Goal: Task Accomplishment & Management: Use online tool/utility

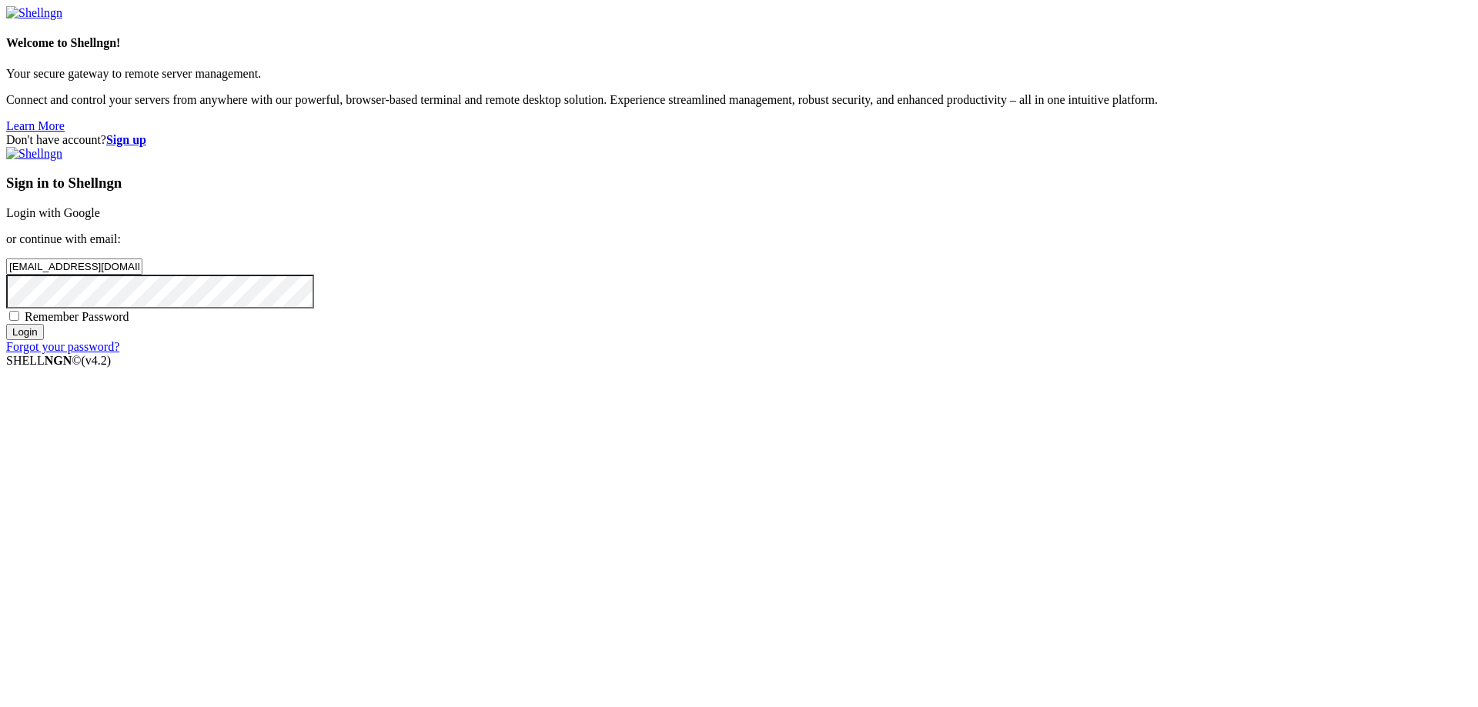
click at [44, 340] on input "Login" at bounding box center [25, 332] width 38 height 16
click at [860, 494] on div "Loading..." at bounding box center [739, 447] width 1466 height 94
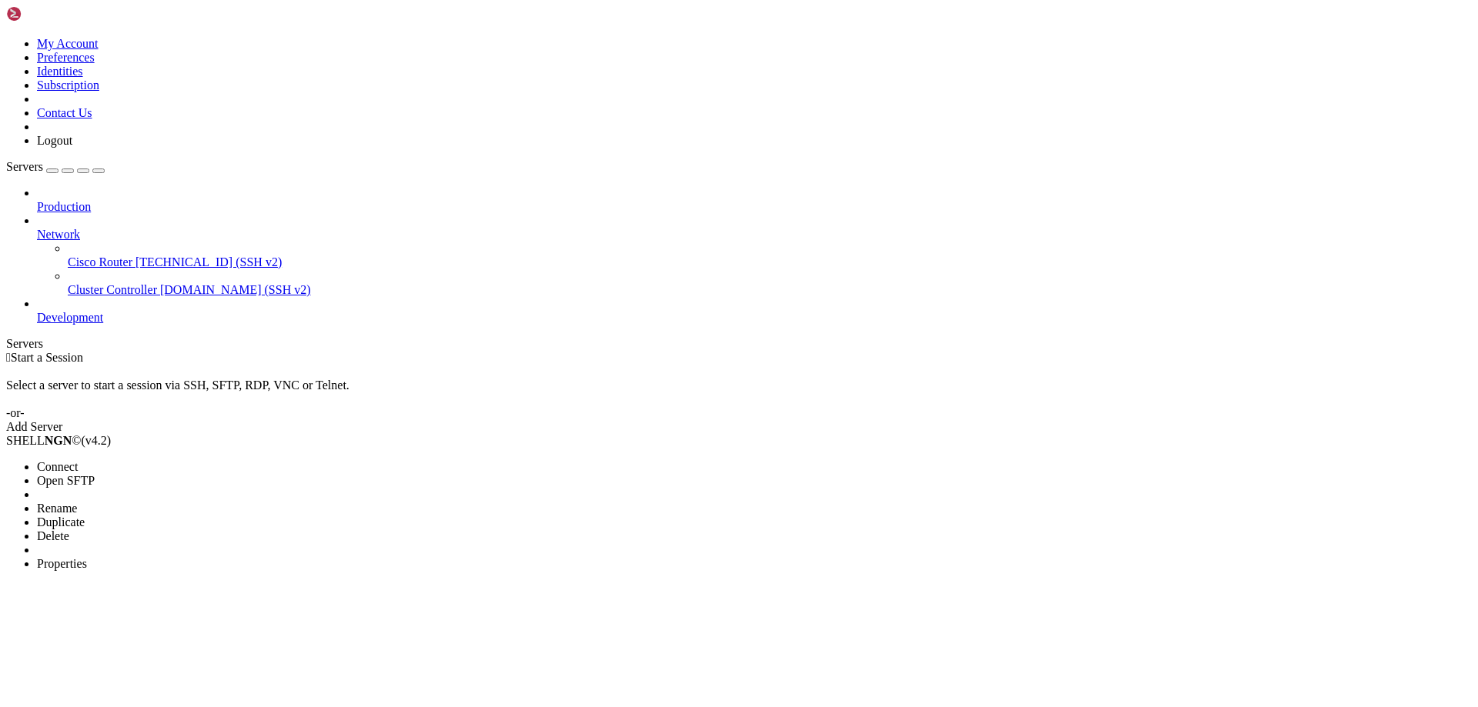
click at [92, 460] on li "Connect" at bounding box center [107, 467] width 140 height 14
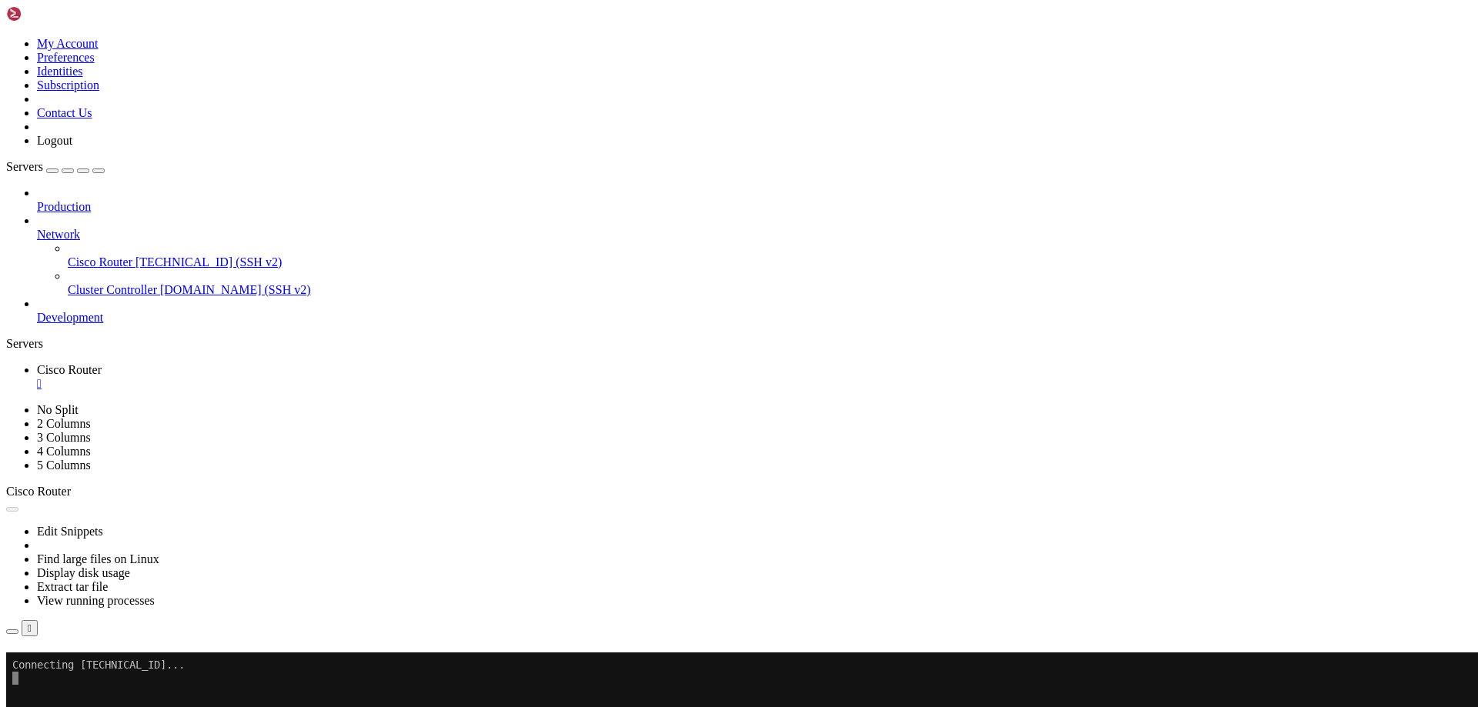
click at [291, 377] on div "" at bounding box center [754, 384] width 1435 height 14
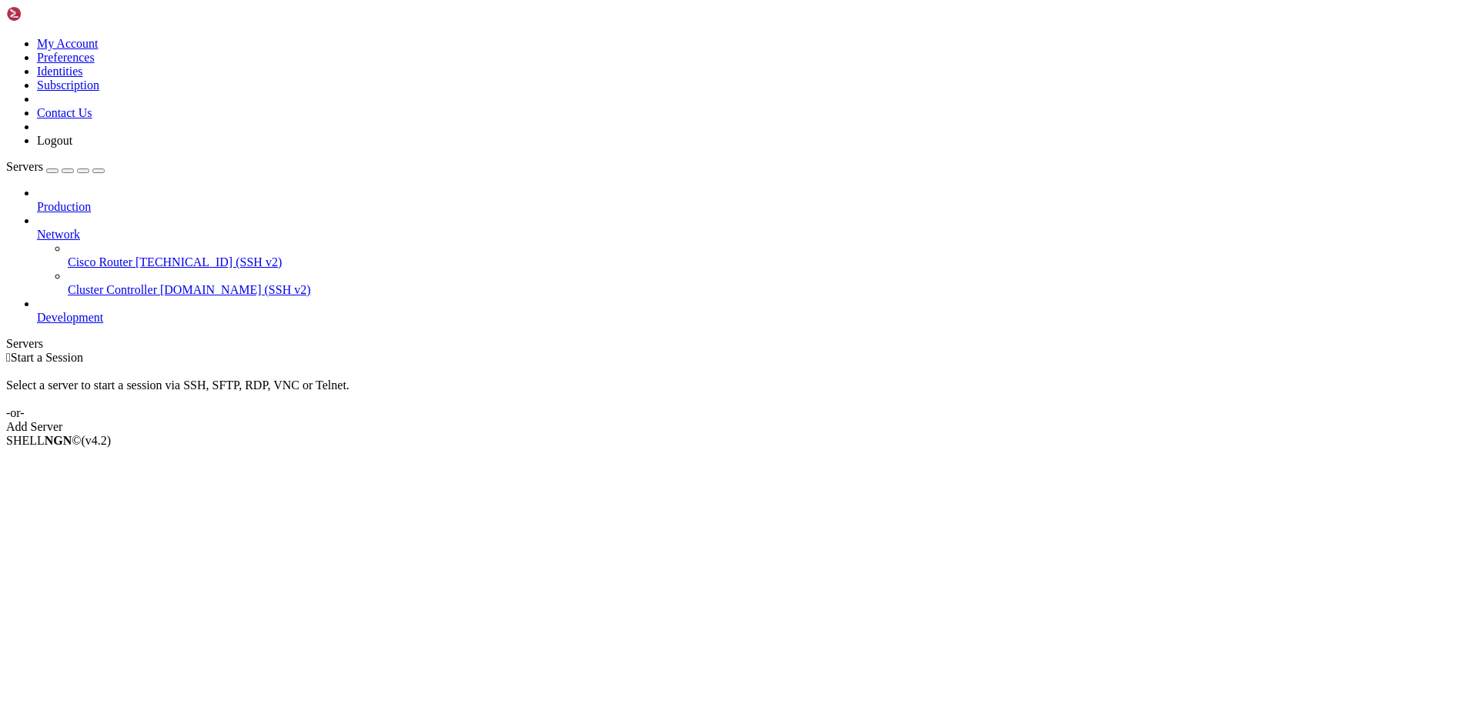
click at [6, 37] on link at bounding box center [6, 37] width 0 height 0
click at [445, 351] on div " Start a Session Select a server to start a session via SSH, SFTP, RDP, VNC or…" at bounding box center [739, 392] width 1466 height 83
click at [146, 460] on li "Connect" at bounding box center [107, 467] width 140 height 14
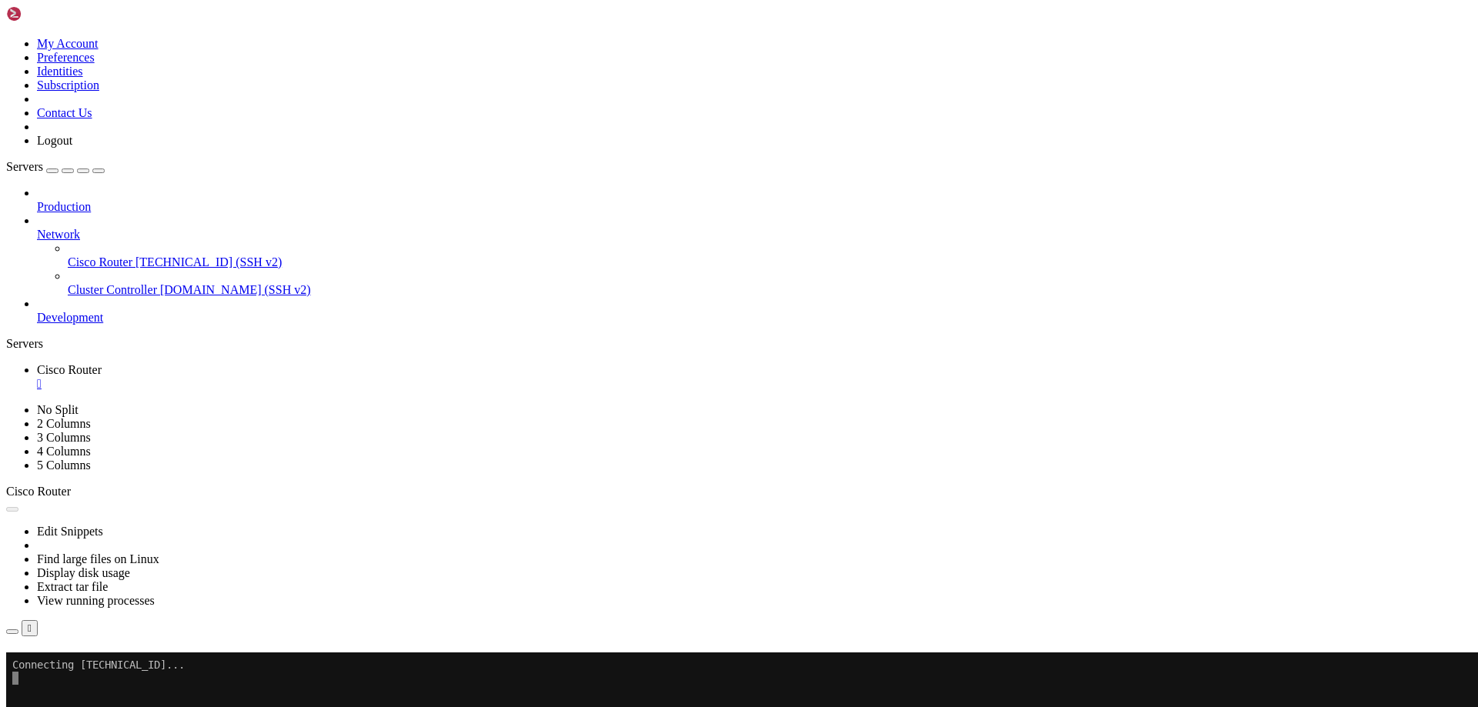
click at [59, 667] on link "Subscribe" at bounding box center [32, 673] width 52 height 13
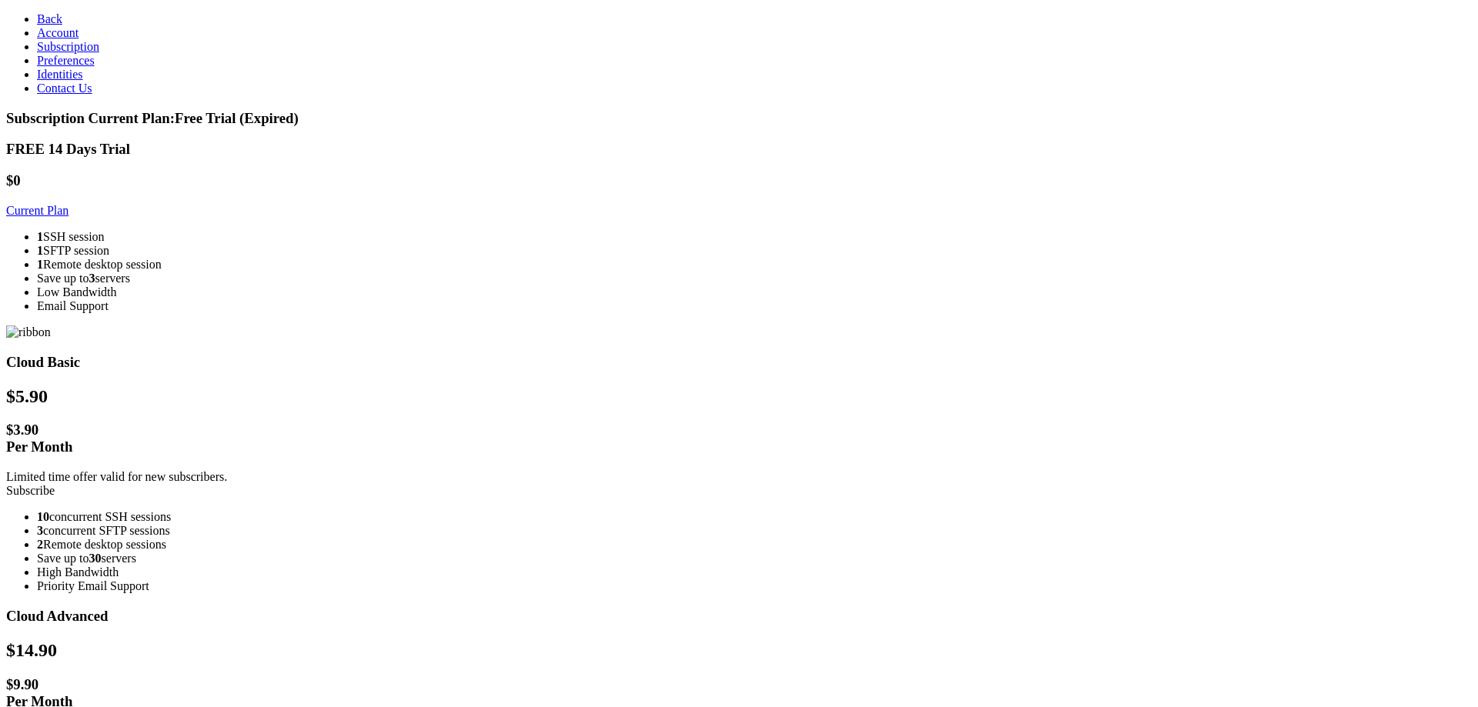
click at [436, 476] on div "FREE 14 Days Trial $0 Current Plan 1 SSH session 1 SFTP session 1 Remote deskto…" at bounding box center [739, 646] width 1466 height 1011
click at [69, 204] on link "Current Plan" at bounding box center [37, 210] width 62 height 13
click at [37, 22] on span "Back" at bounding box center [49, 18] width 25 height 13
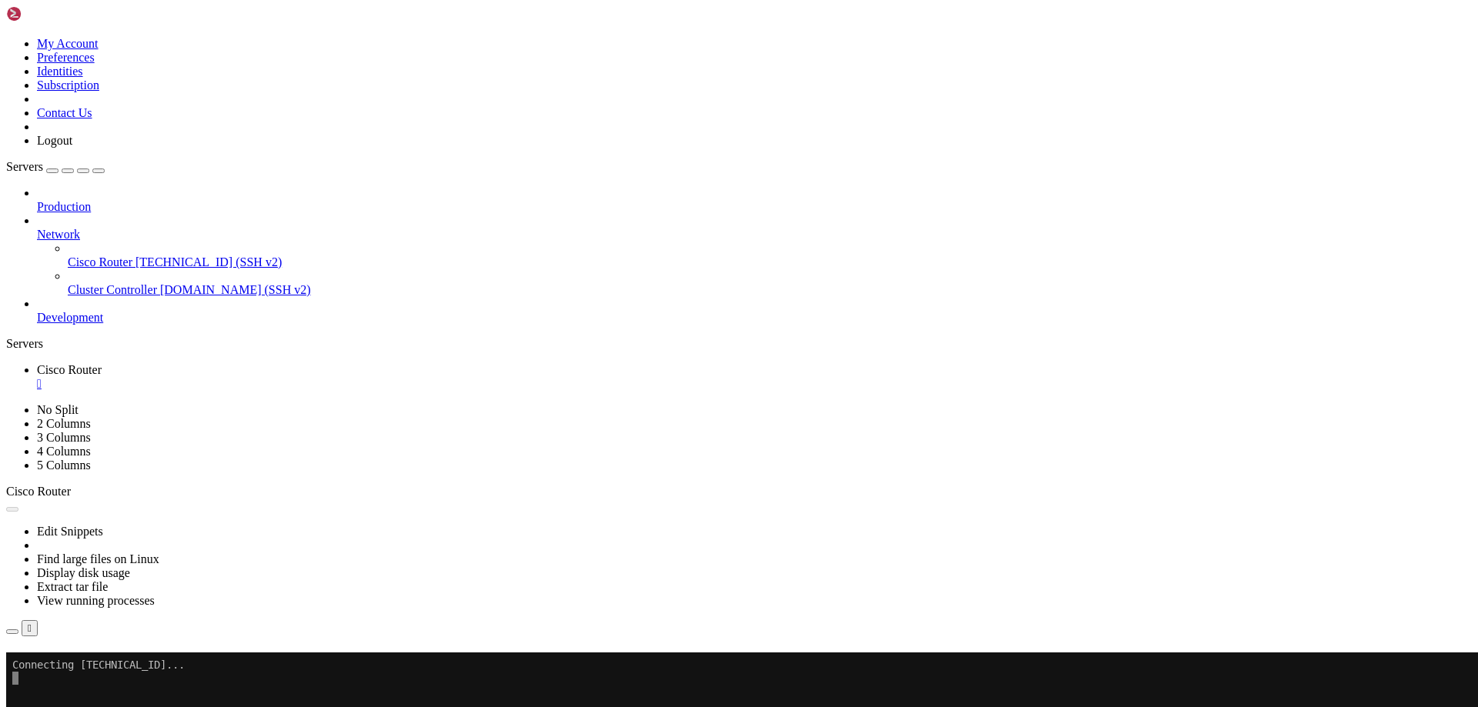
click at [75, 200] on span "Production" at bounding box center [64, 206] width 54 height 13
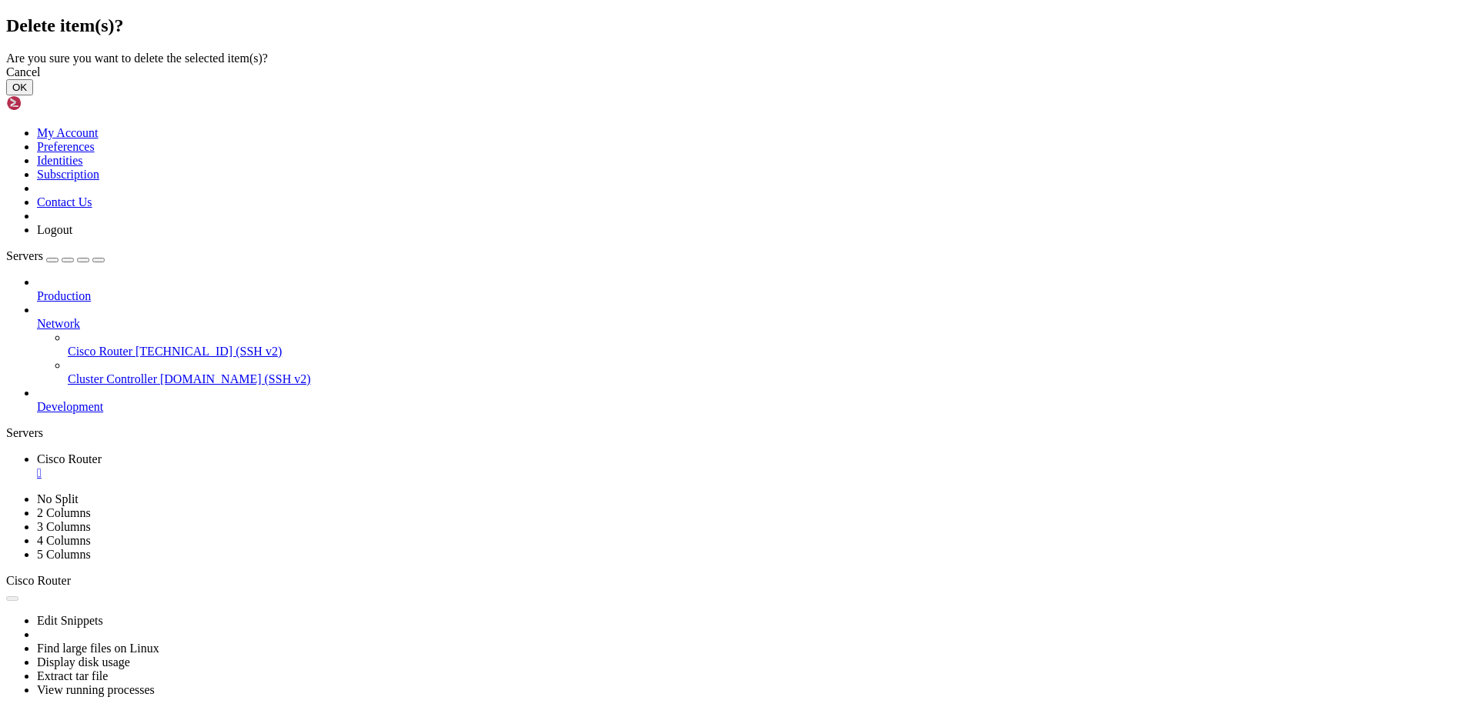
click at [33, 95] on button "OK" at bounding box center [19, 87] width 27 height 16
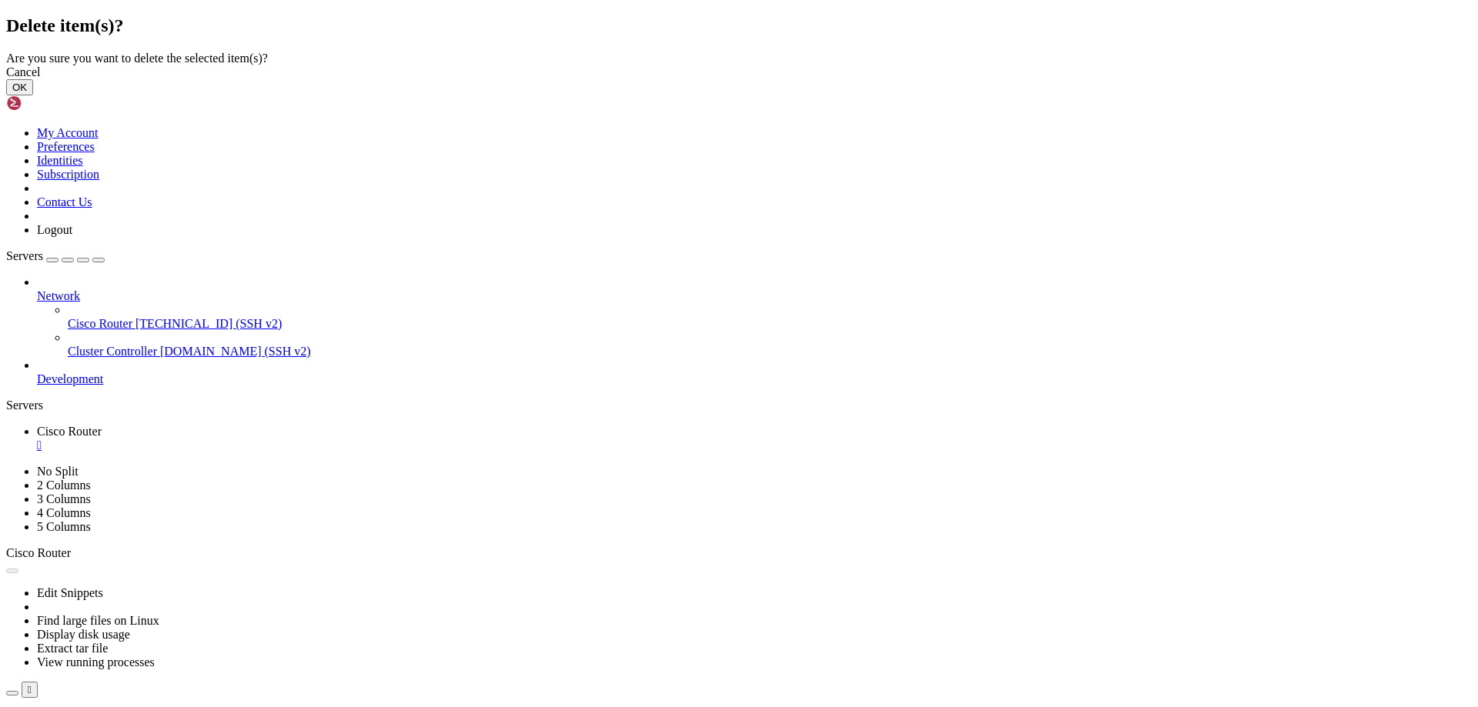
click at [33, 95] on button "OK" at bounding box center [19, 87] width 27 height 16
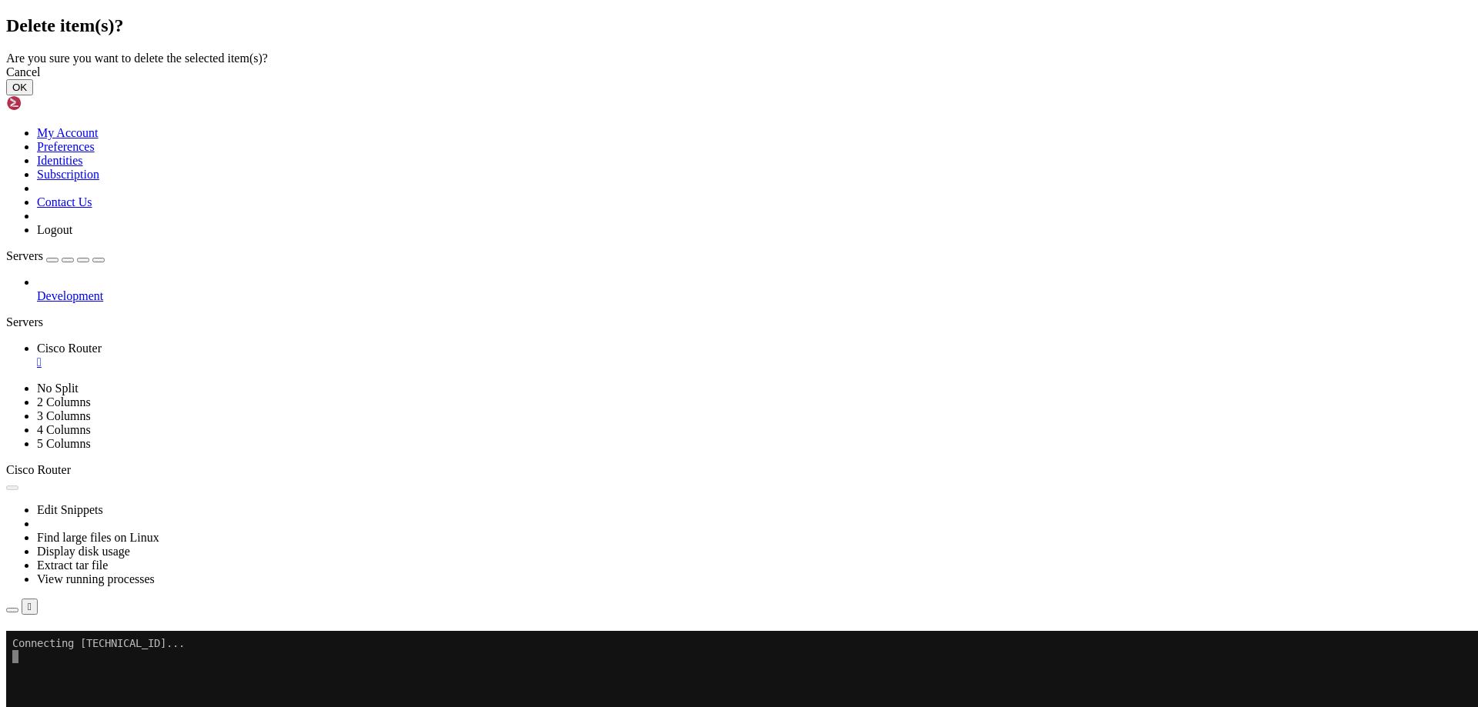
click at [957, 95] on div "Cancel OK" at bounding box center [739, 80] width 1466 height 30
click at [33, 95] on button "OK" at bounding box center [19, 87] width 27 height 16
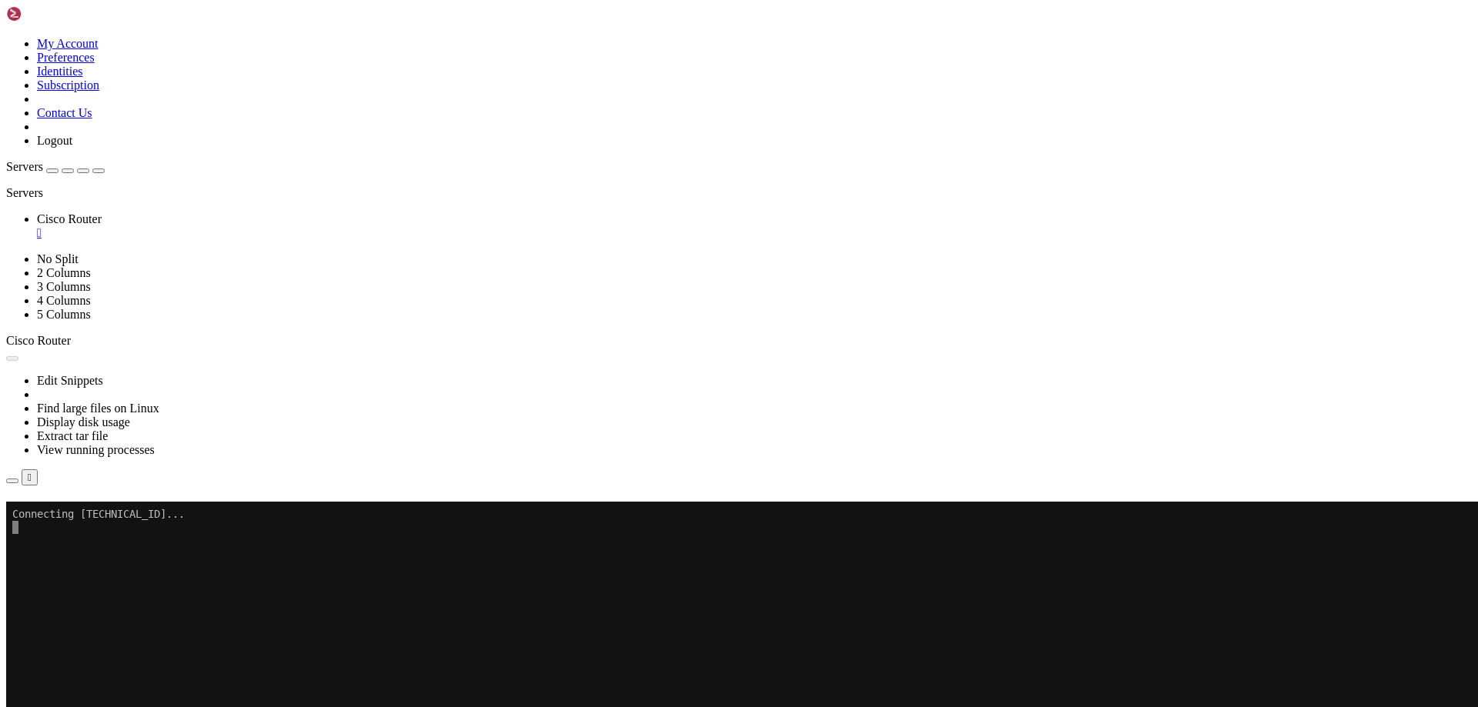
drag, startPoint x: 65, startPoint y: 90, endPoint x: 67, endPoint y: 72, distance: 17.8
click at [30, 186] on div at bounding box center [739, 186] width 1466 height 0
click at [52, 171] on div "button" at bounding box center [52, 171] width 0 height 0
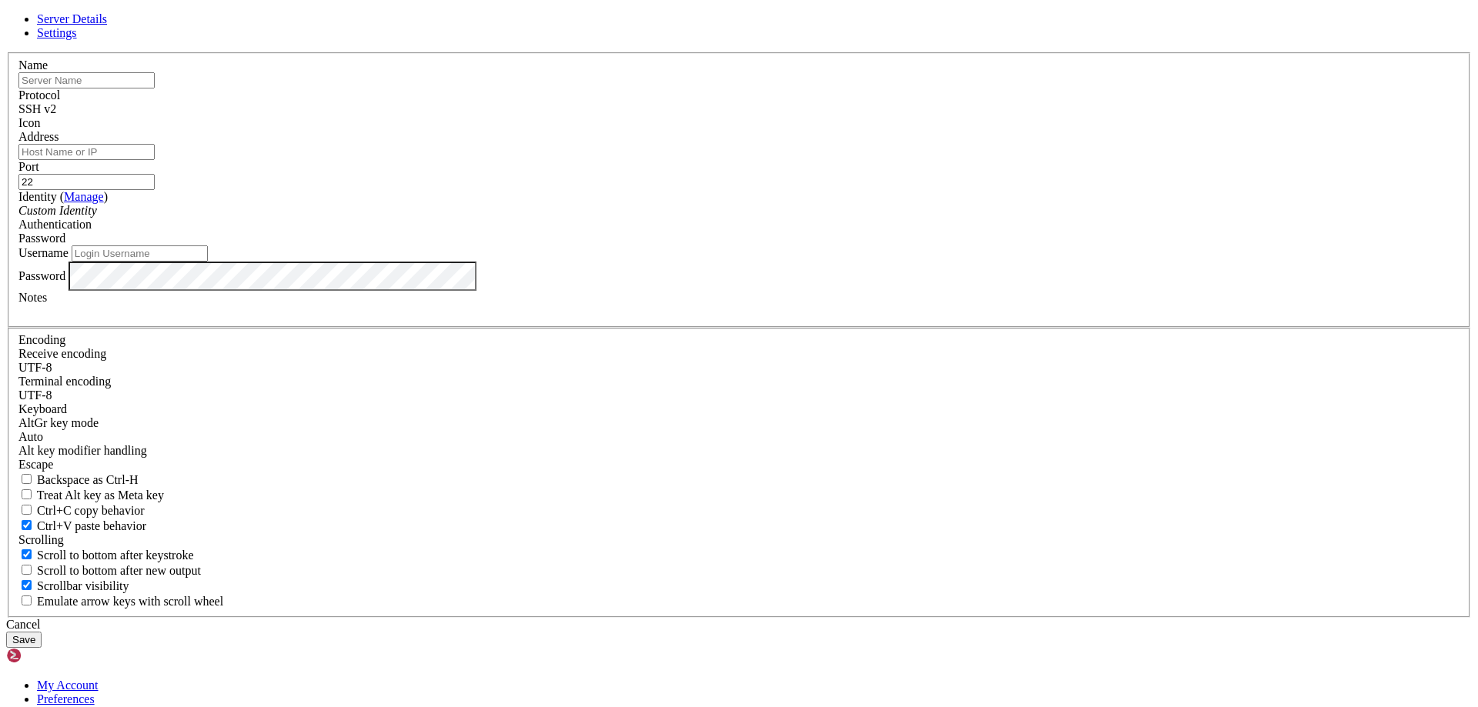
click at [155, 89] on input "text" at bounding box center [86, 80] width 136 height 16
type input "dfff"
click at [155, 160] on input "Address" at bounding box center [86, 152] width 136 height 16
paste input "[TECHNICAL_ID]"
type input "[TECHNICAL_ID]"
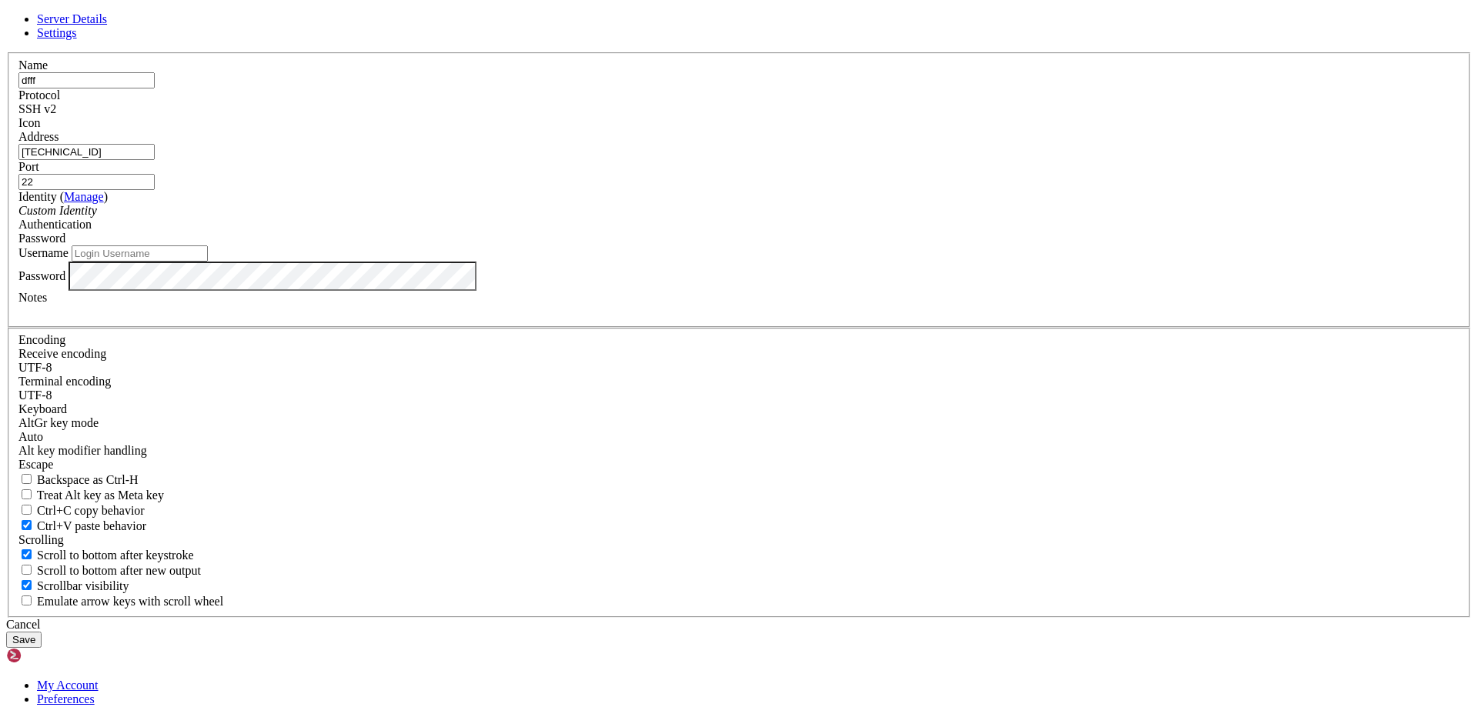
click at [208, 262] on input "Username" at bounding box center [140, 254] width 136 height 16
type input "history"
click at [42, 632] on button "Save" at bounding box center [23, 640] width 35 height 16
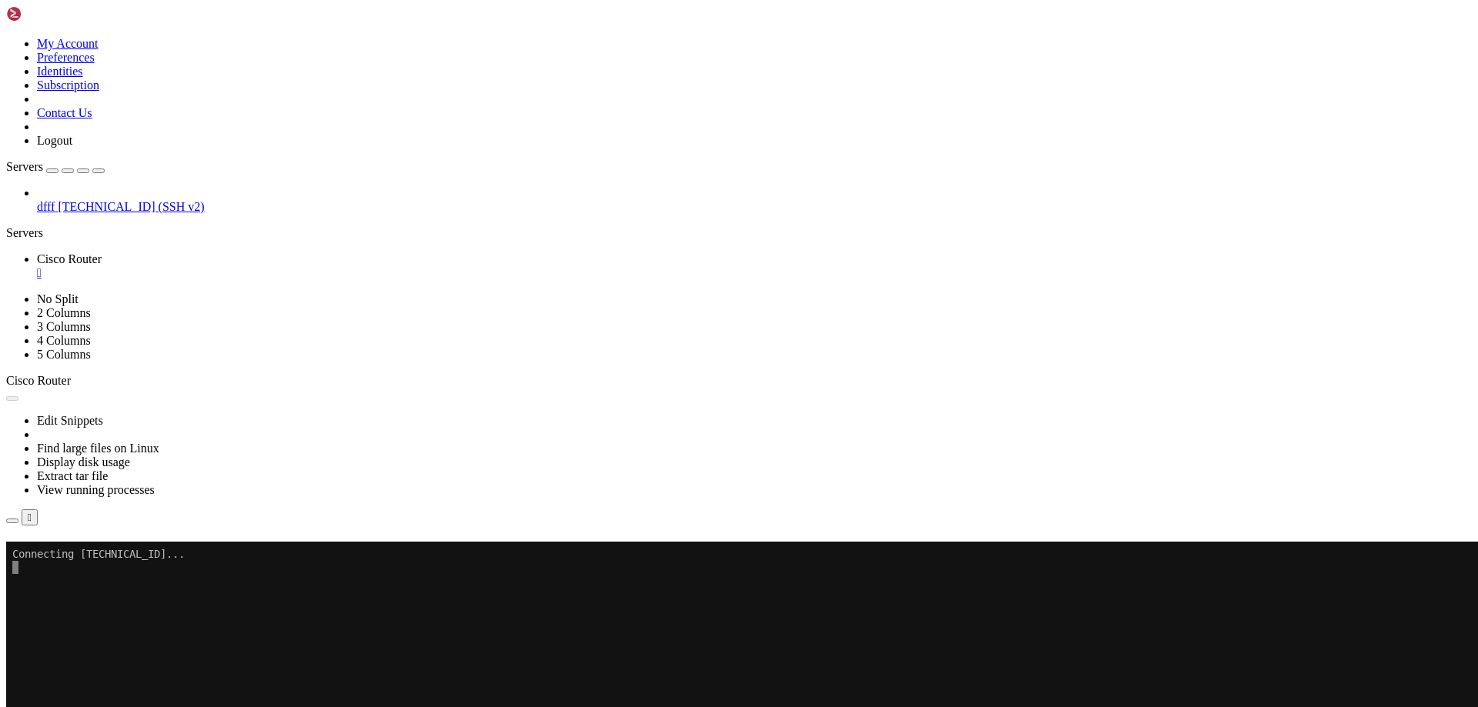
click at [126, 668] on li "Connect" at bounding box center [107, 675] width 140 height 14
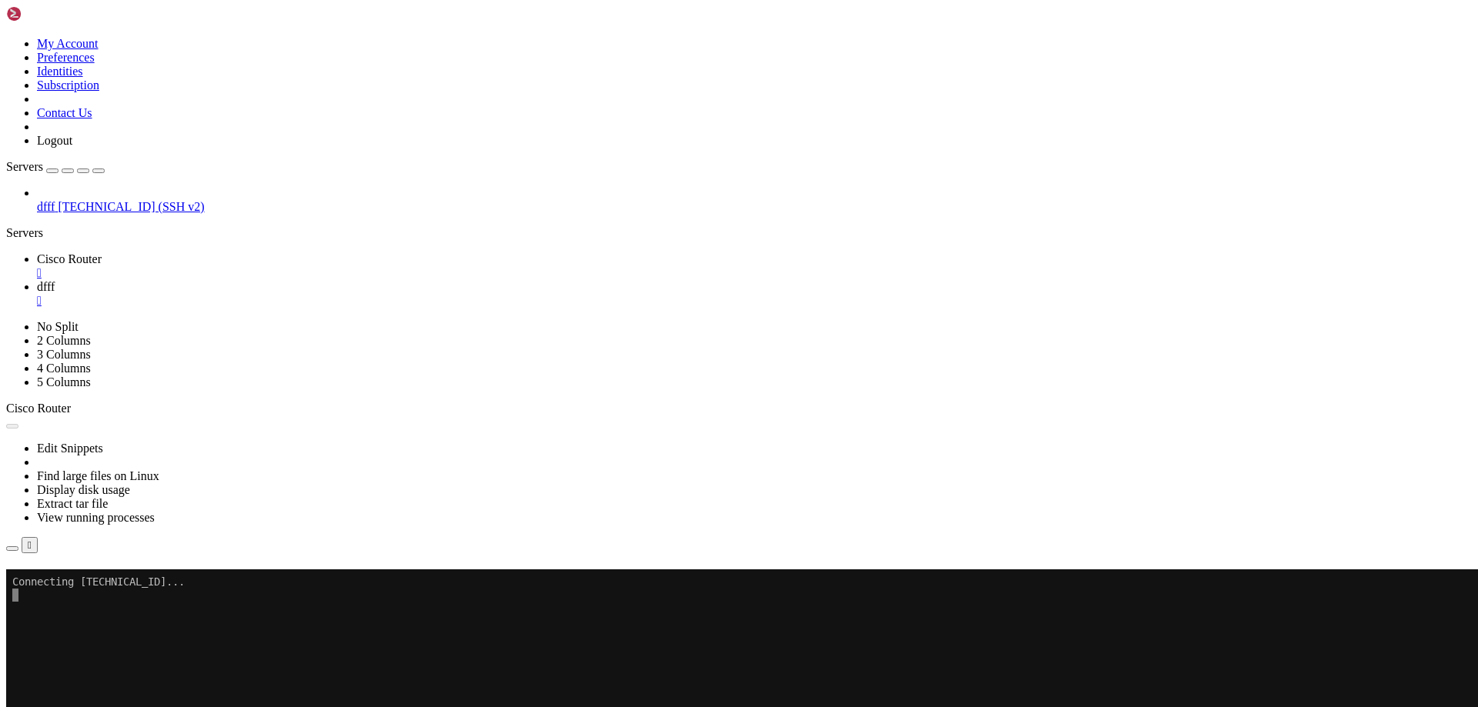
drag, startPoint x: 779, startPoint y: 236, endPoint x: 795, endPoint y: 249, distance: 20.3
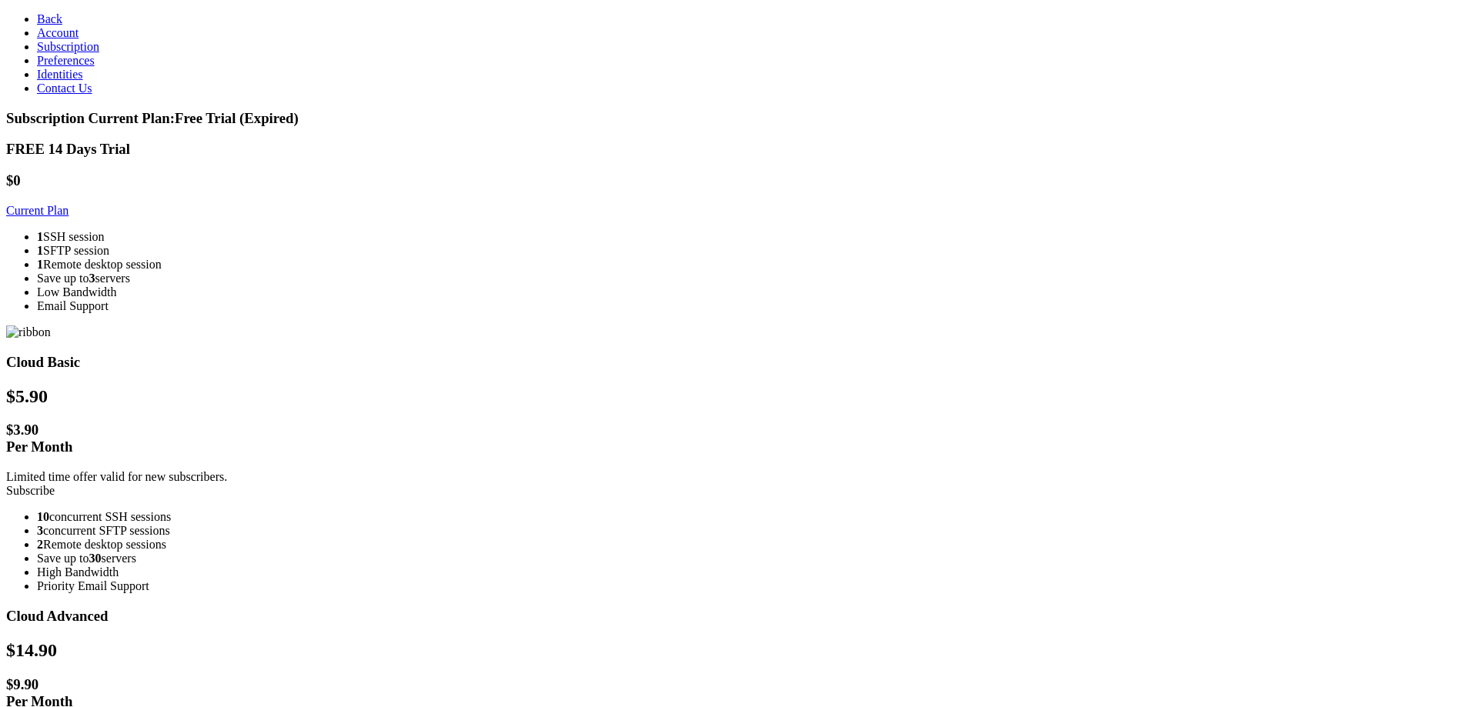
click at [793, 326] on div "Cloud Basic $ 5.90 $ 3.90 Per Month Limited time offer valid for new subscriber…" at bounding box center [739, 460] width 1466 height 268
click at [37, 21] on icon at bounding box center [37, 18] width 0 height 13
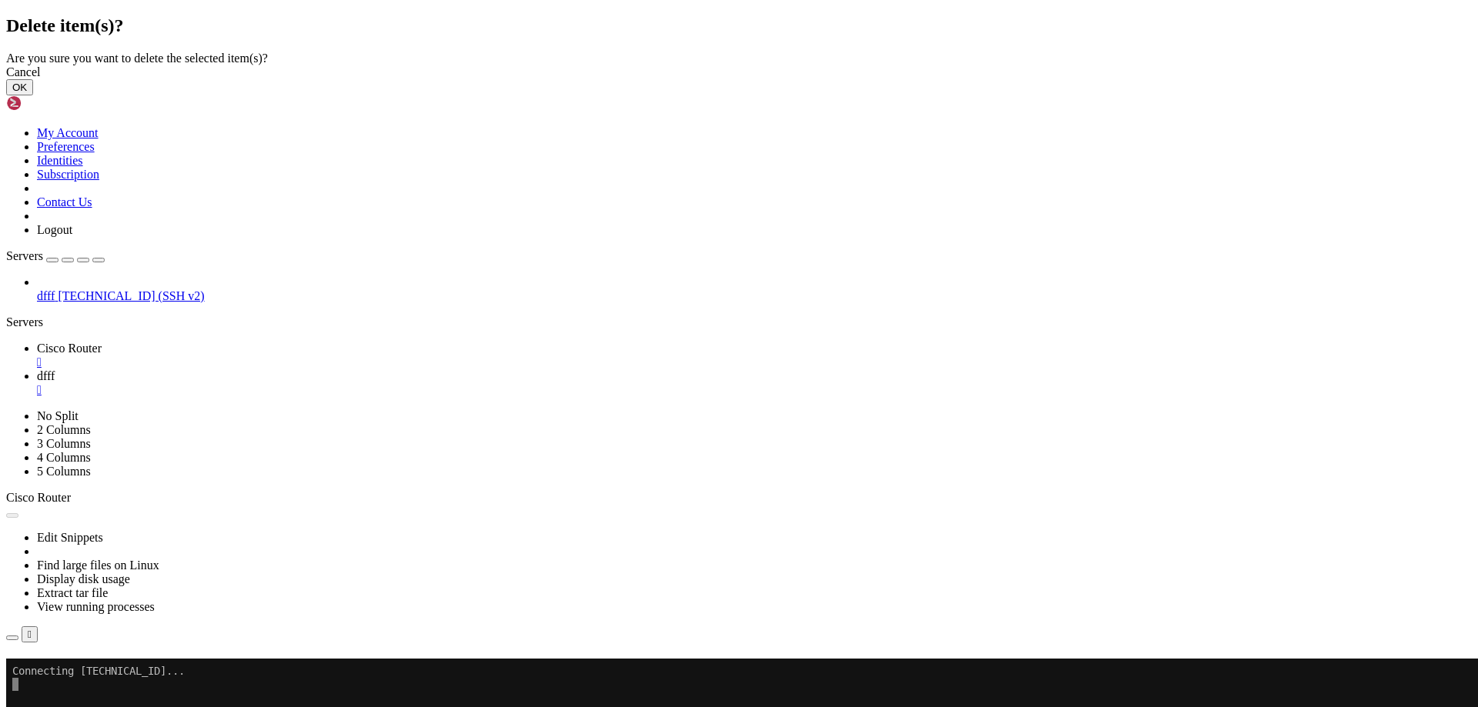
click at [961, 95] on div "Cancel OK" at bounding box center [739, 80] width 1466 height 30
click at [33, 95] on button "OK" at bounding box center [19, 87] width 27 height 16
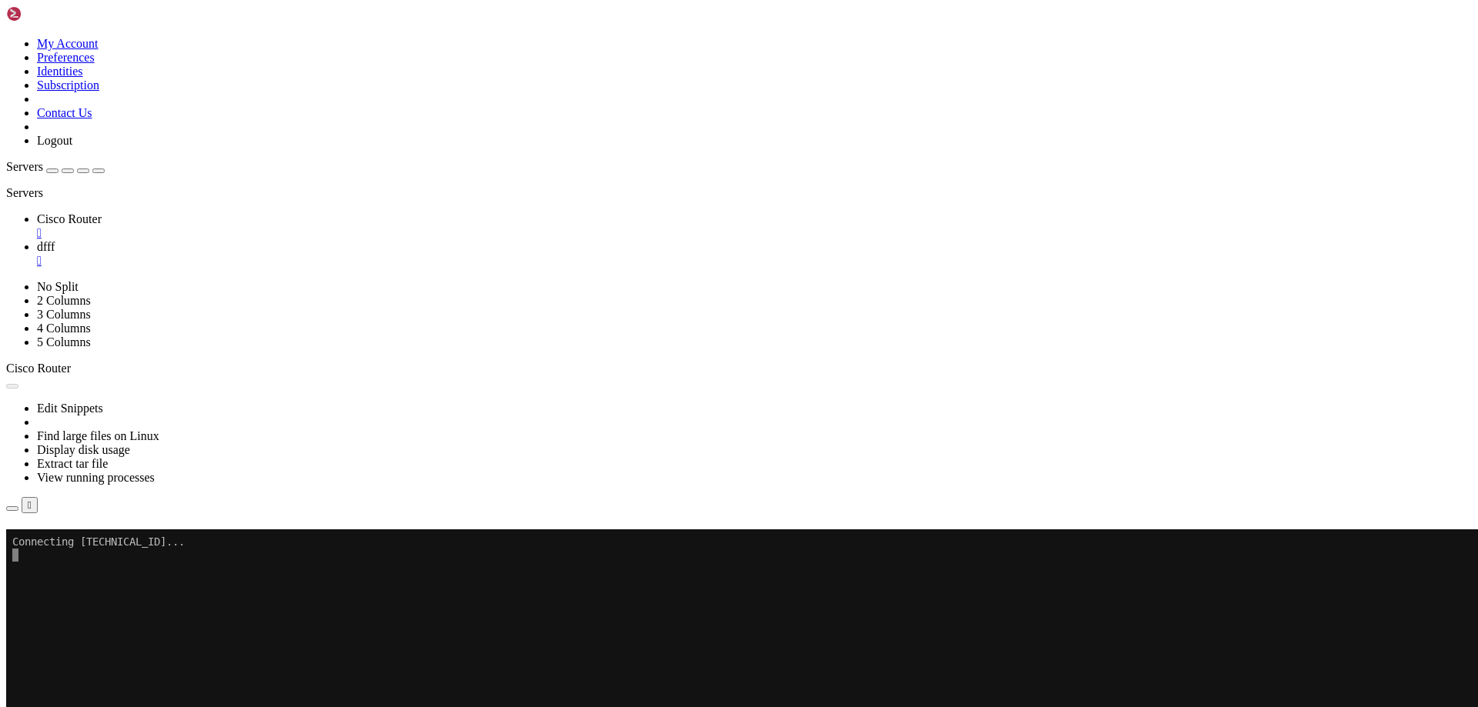
click at [6, 37] on icon at bounding box center [6, 37] width 0 height 0
click at [72, 147] on link "Logout" at bounding box center [54, 140] width 35 height 13
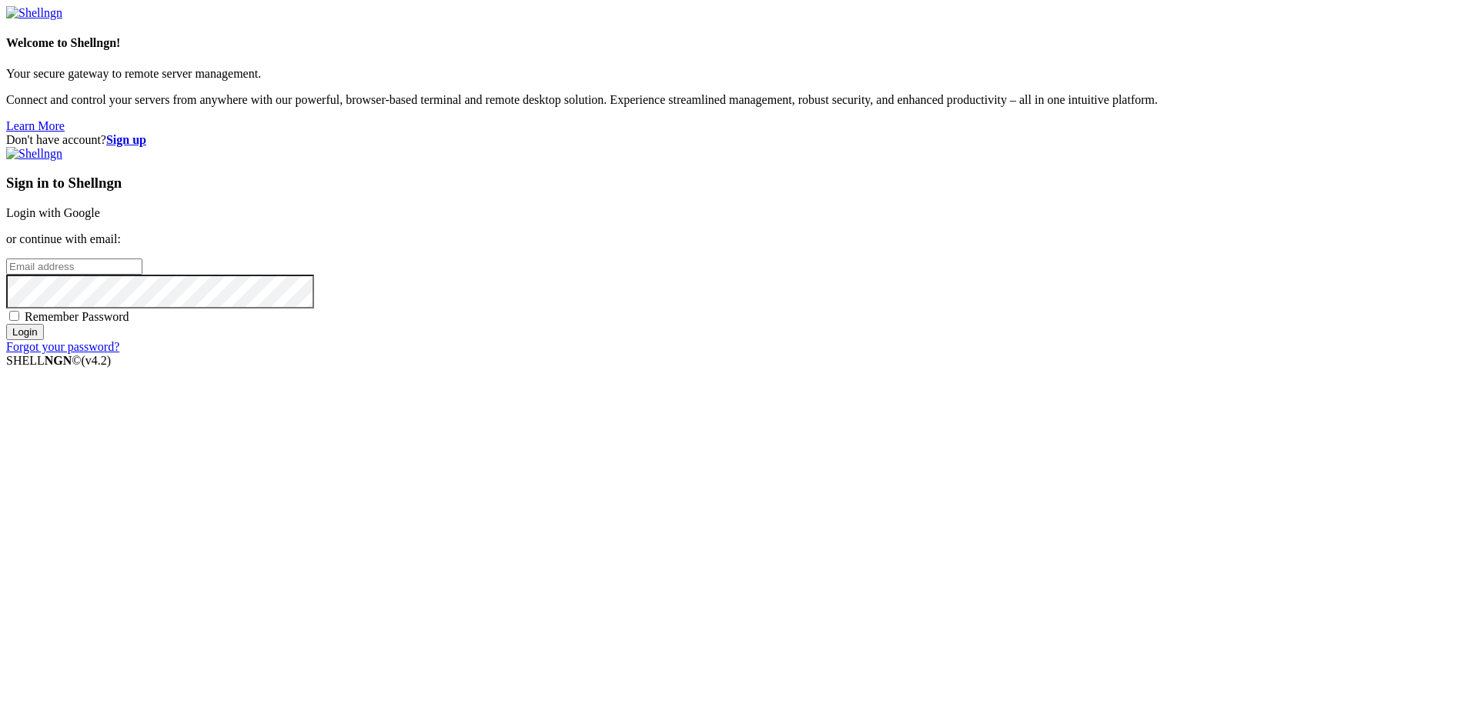
click at [146, 133] on strong "Sign up" at bounding box center [126, 139] width 40 height 13
click at [1448, 133] on div "Don't have account? Sign up Sign in to Shellngn Login with Google or continue w…" at bounding box center [739, 243] width 1466 height 221
click at [146, 133] on strong "Sign up" at bounding box center [126, 139] width 40 height 13
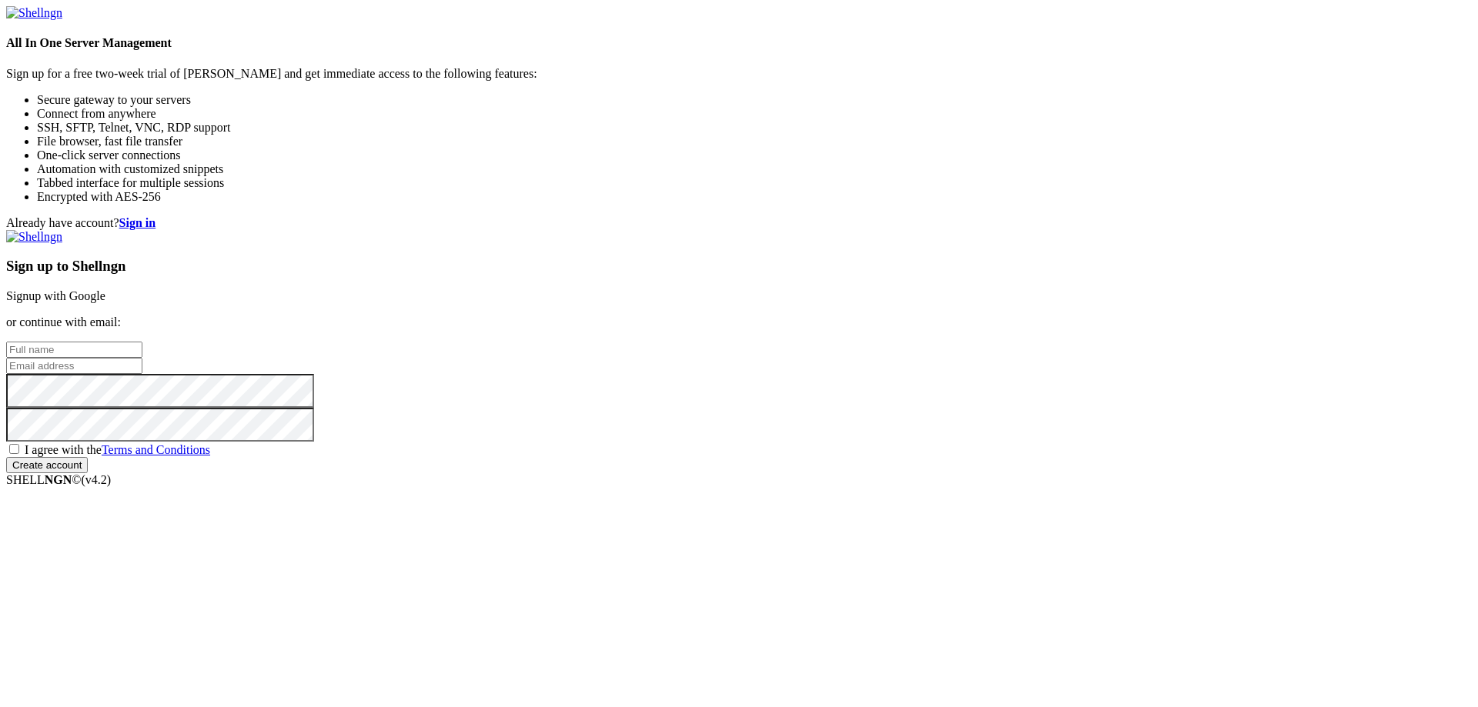
click at [142, 342] on input "text" at bounding box center [74, 350] width 136 height 16
paste input "x4cmi19x8y@daouse.com"
type input "[EMAIL_ADDRESS][DOMAIN_NAME]"
click at [142, 358] on input "email" at bounding box center [74, 366] width 136 height 16
paste input "[EMAIL_ADDRESS][DOMAIN_NAME]"
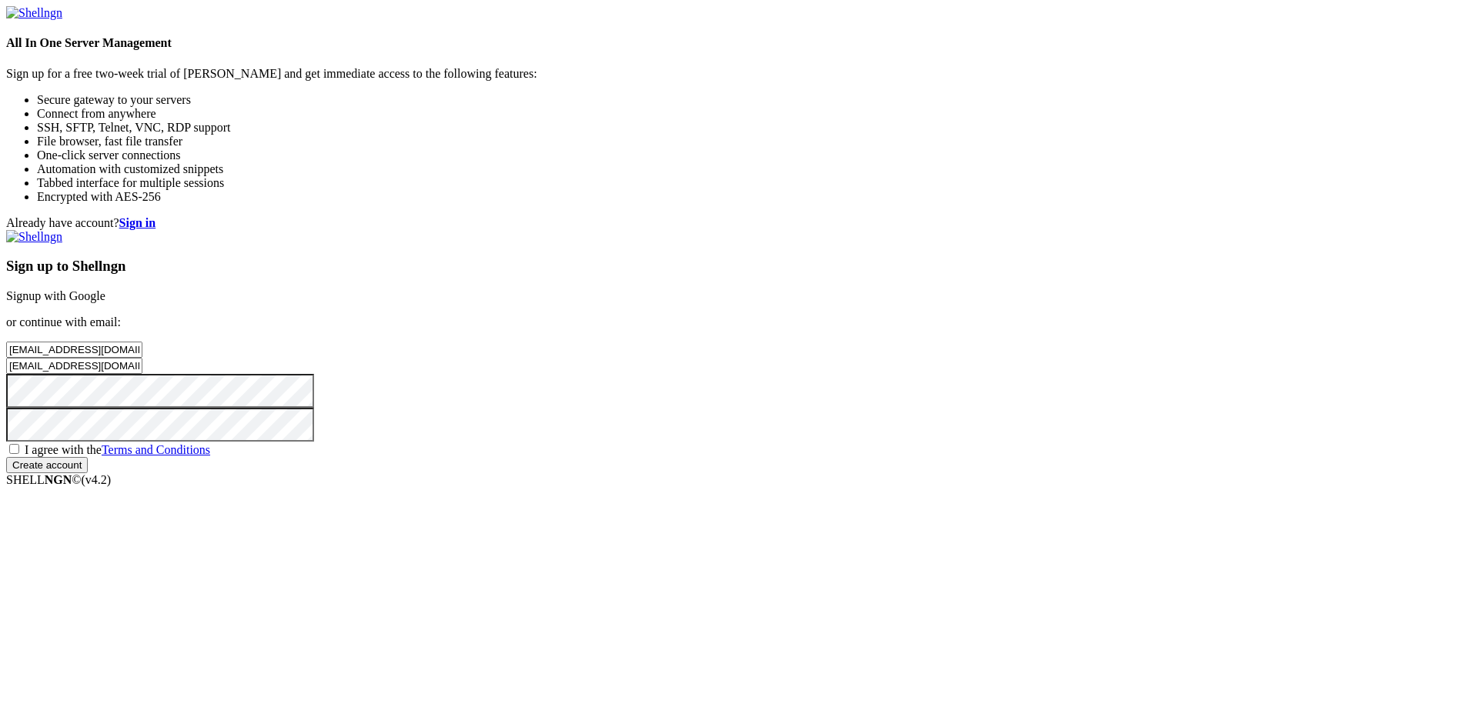
type input "[EMAIL_ADDRESS][DOMAIN_NAME]"
click at [854, 473] on div "Sign up to Shellngn Signup with Google or continue with email: x4cmi19x8y@daous…" at bounding box center [739, 351] width 1466 height 243
click at [210, 456] on span "I agree with the Terms and Conditions" at bounding box center [118, 449] width 186 height 13
click at [19, 454] on input "I agree with the Terms and Conditions" at bounding box center [14, 449] width 10 height 10
checkbox input "true"
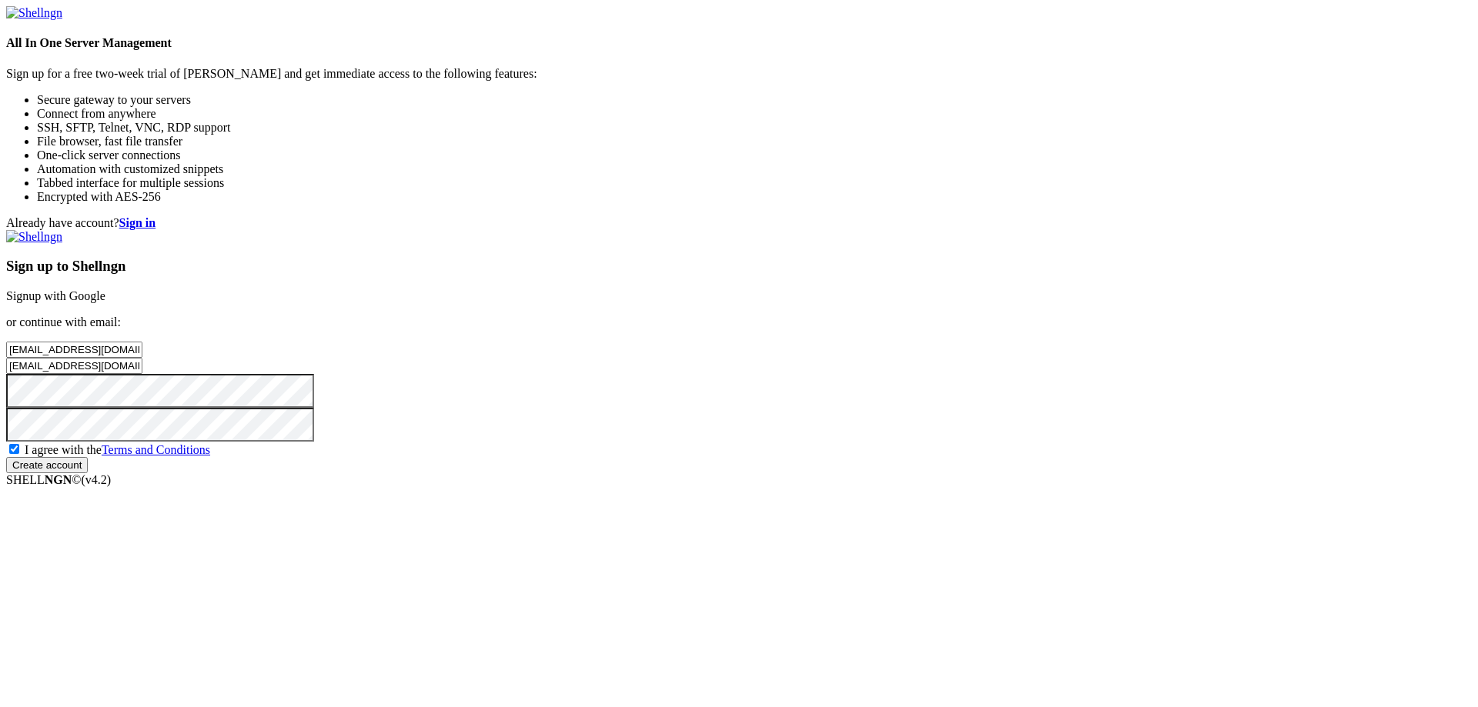
click at [88, 473] on input "Create account" at bounding box center [47, 465] width 82 height 16
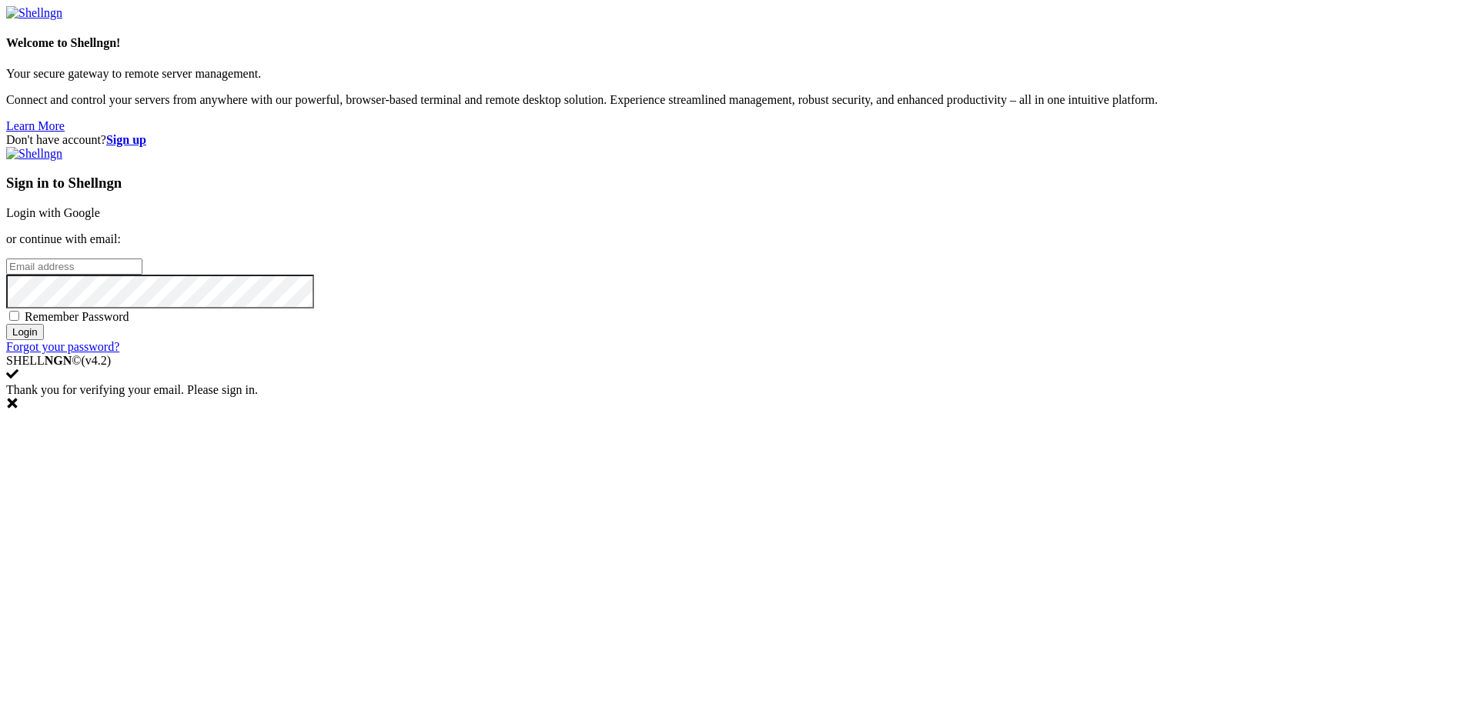
click at [142, 275] on input "email" at bounding box center [74, 267] width 136 height 16
paste input "[EMAIL_ADDRESS][DOMAIN_NAME]"
type input "[EMAIL_ADDRESS][DOMAIN_NAME]"
click at [853, 324] on div "Remember Password" at bounding box center [739, 316] width 1466 height 15
click at [129, 323] on span "Remember Password" at bounding box center [77, 316] width 105 height 13
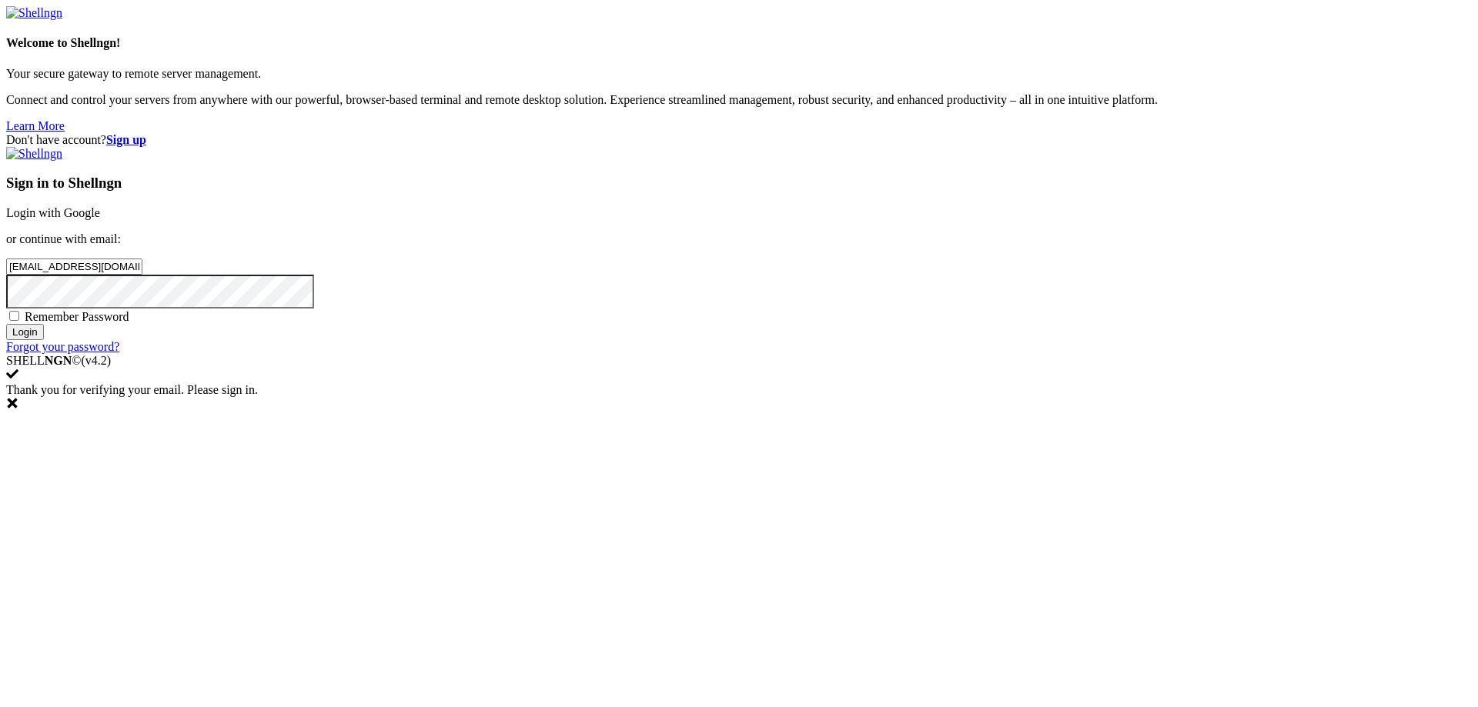
click at [19, 321] on input "Remember Password" at bounding box center [14, 316] width 10 height 10
checkbox input "true"
click at [44, 340] on input "Login" at bounding box center [25, 332] width 38 height 16
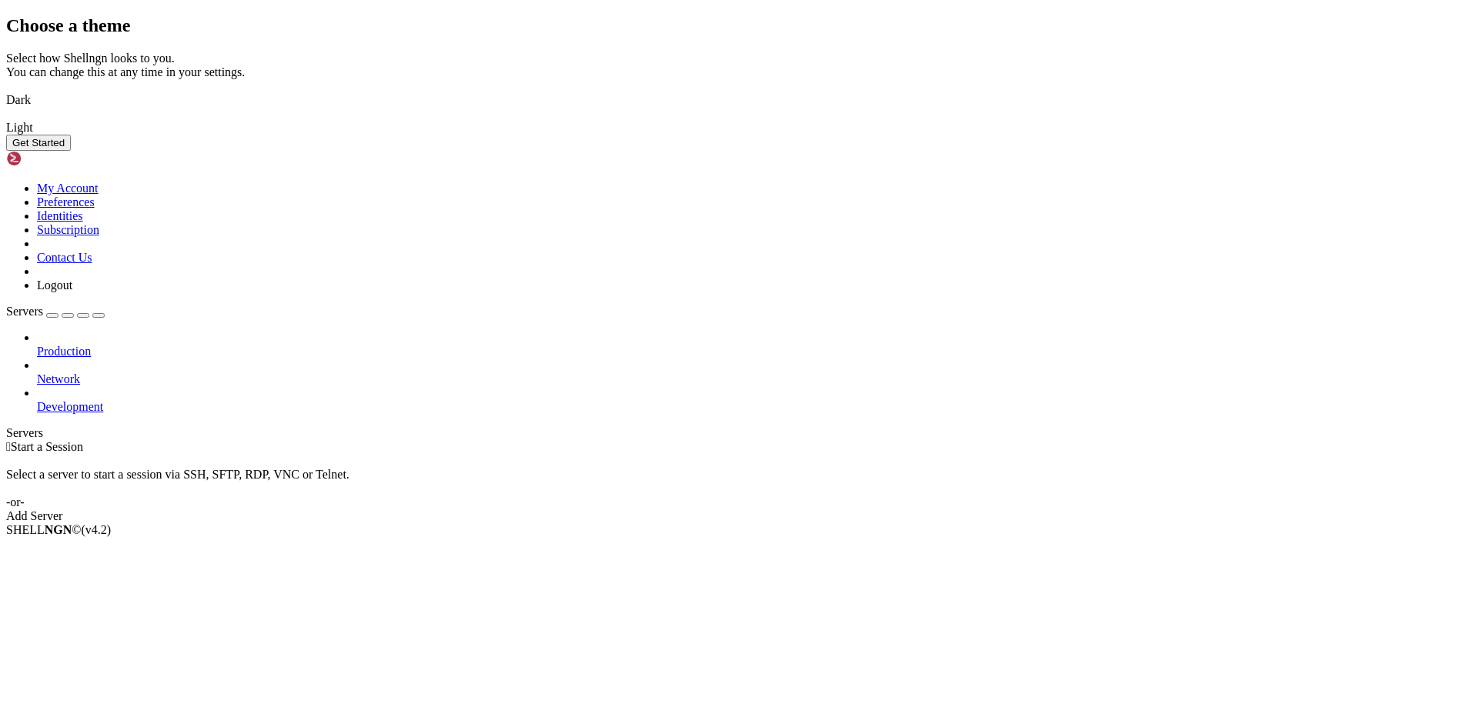
click at [6, 90] on img at bounding box center [6, 90] width 0 height 0
click at [71, 151] on button "Get Started" at bounding box center [38, 143] width 65 height 16
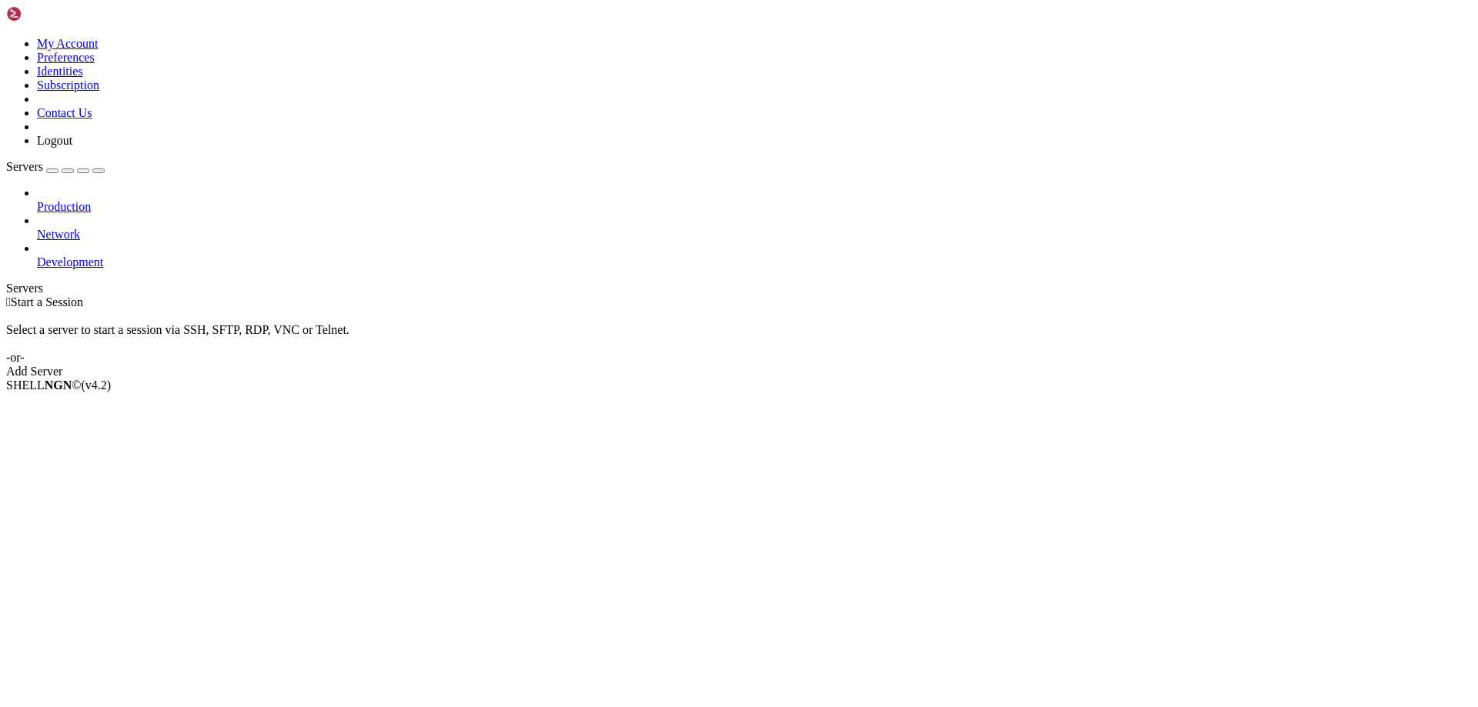
click at [82, 256] on span "Development" at bounding box center [70, 262] width 66 height 13
click at [150, 256] on link "Development" at bounding box center [754, 263] width 1435 height 14
click at [37, 256] on icon at bounding box center [37, 256] width 0 height 0
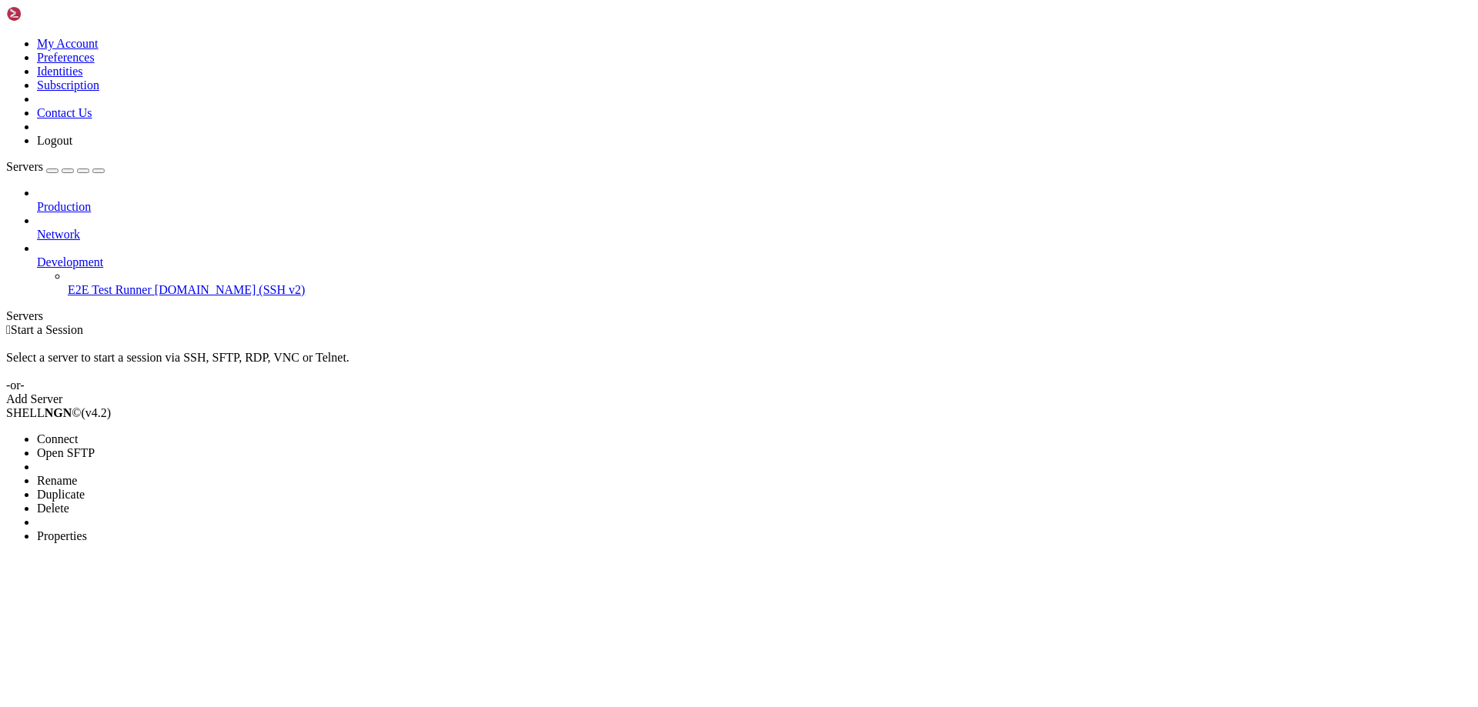
click at [87, 530] on span "Properties" at bounding box center [62, 536] width 50 height 13
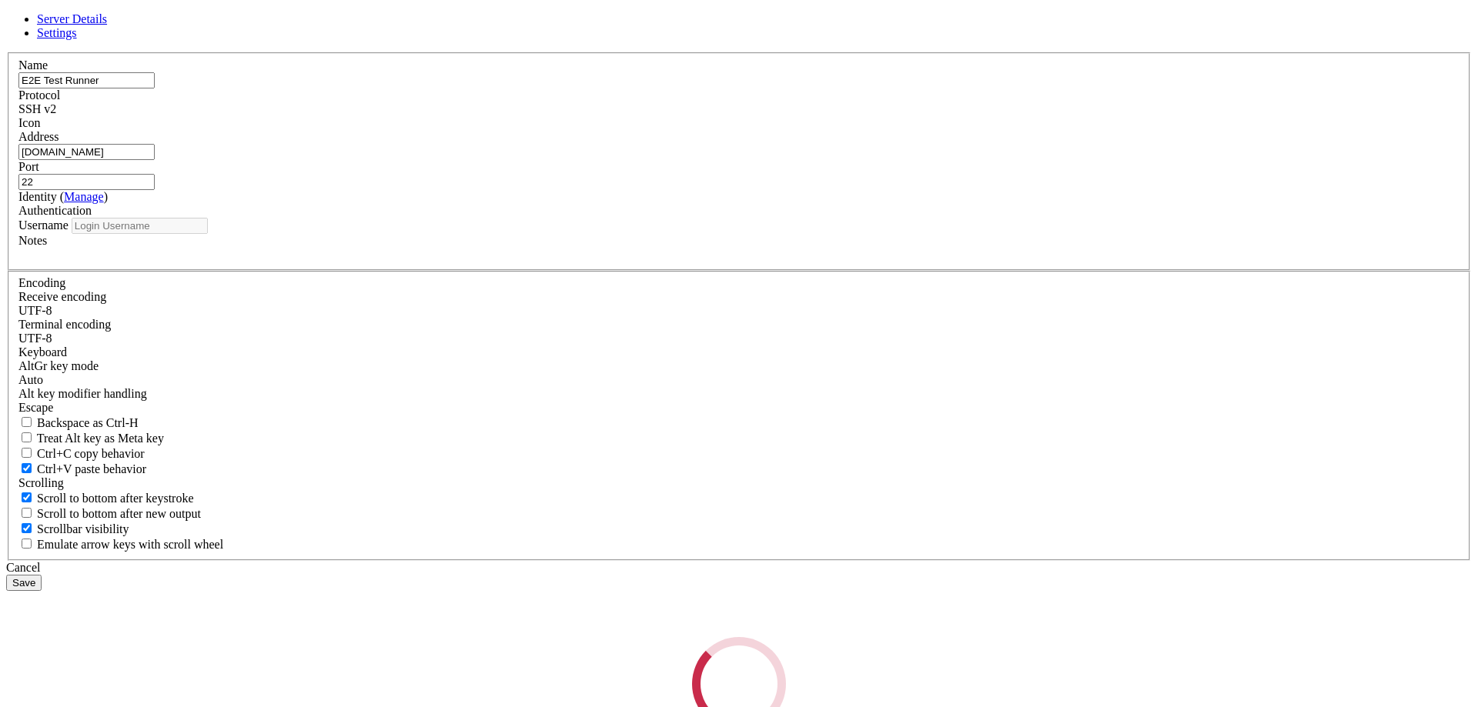
type input "root"
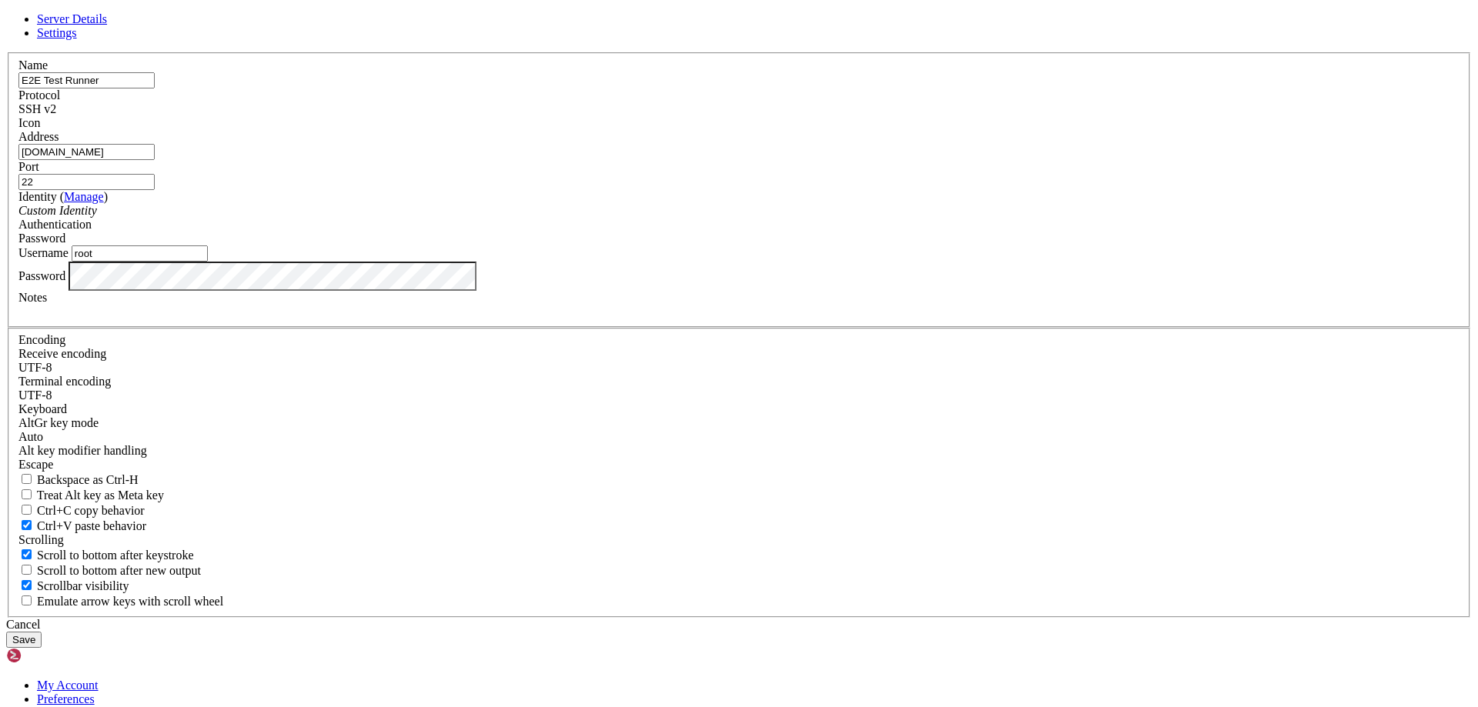
click at [155, 160] on input "[DOMAIN_NAME]" at bounding box center [86, 152] width 136 height 16
paste input "[TECHNICAL_ID]"
type input "[TECHNICAL_ID]"
click at [208, 262] on input "root" at bounding box center [140, 254] width 136 height 16
type input "history"
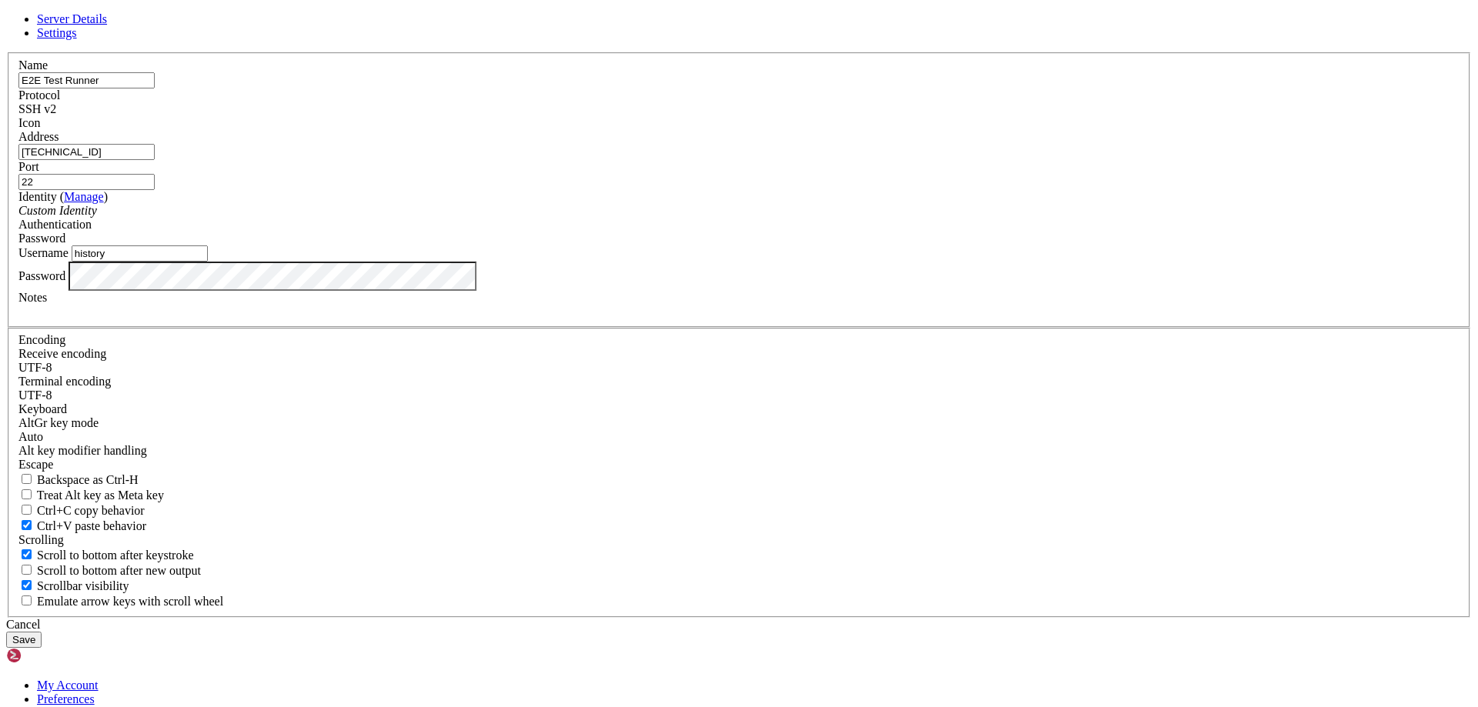
click at [42, 632] on button "Save" at bounding box center [23, 640] width 35 height 16
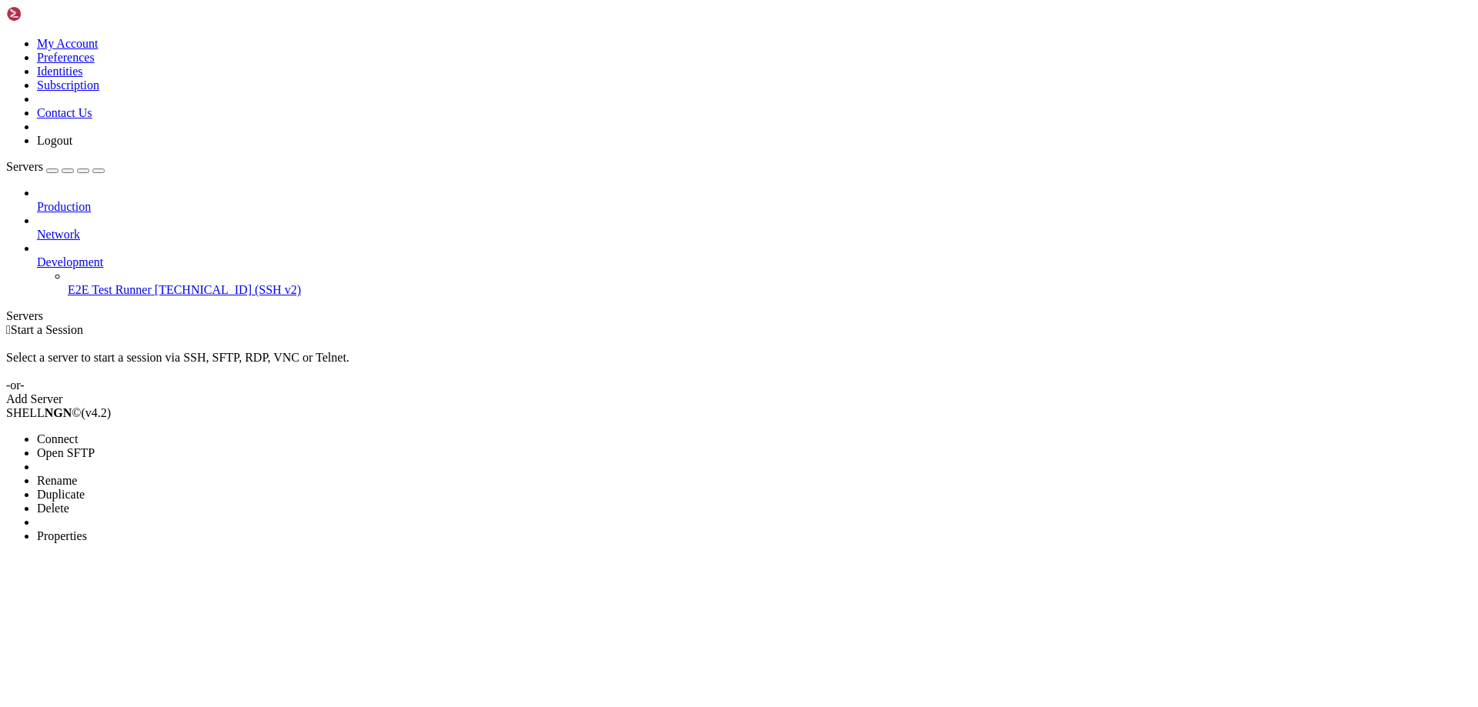
click at [109, 433] on li "Connect" at bounding box center [107, 440] width 140 height 14
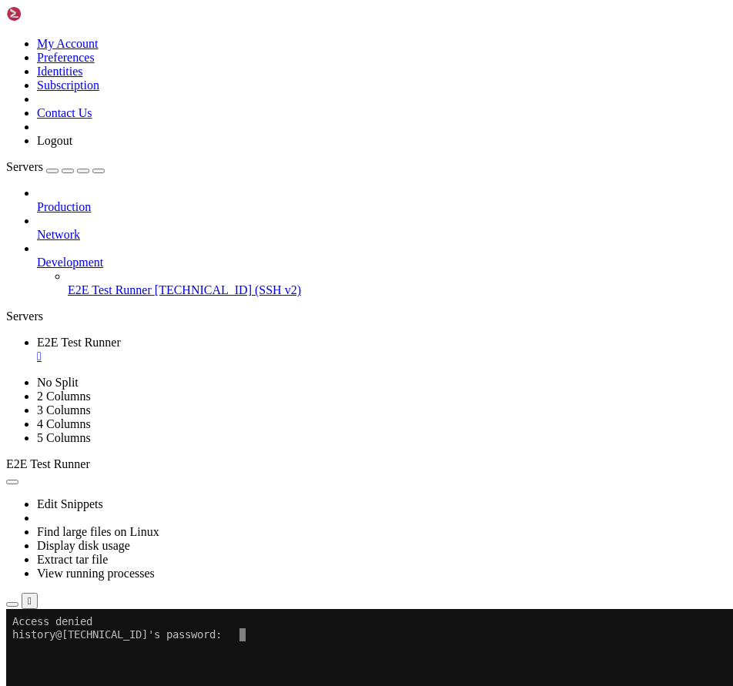
drag, startPoint x: 301, startPoint y: 12, endPoint x: 311, endPoint y: 18, distance: 11.7
click at [304, 336] on link "E2E Test Runner " at bounding box center [382, 350] width 690 height 28
click at [311, 349] on div "" at bounding box center [382, 356] width 690 height 14
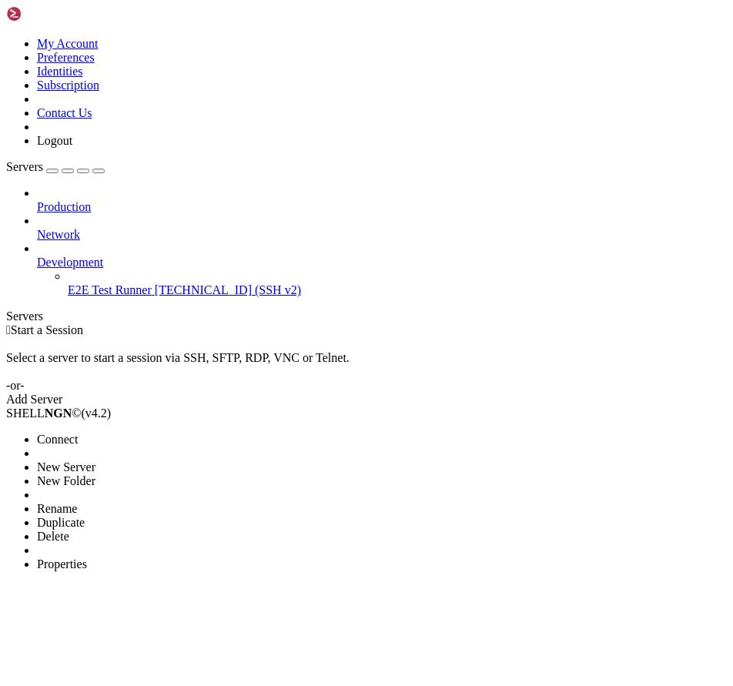
click at [71, 283] on span "E2E Test Runner" at bounding box center [110, 289] width 84 height 13
click at [87, 530] on span "Properties" at bounding box center [62, 536] width 50 height 13
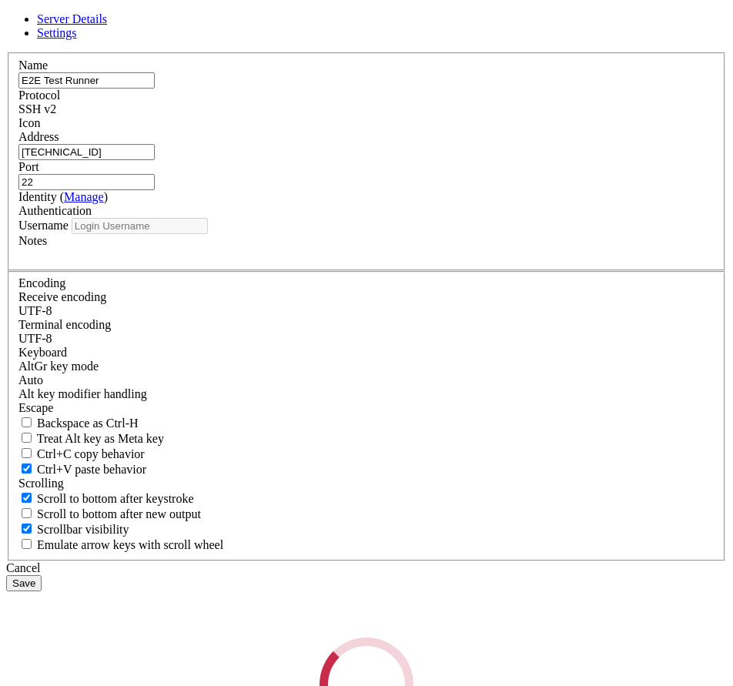
type input "history"
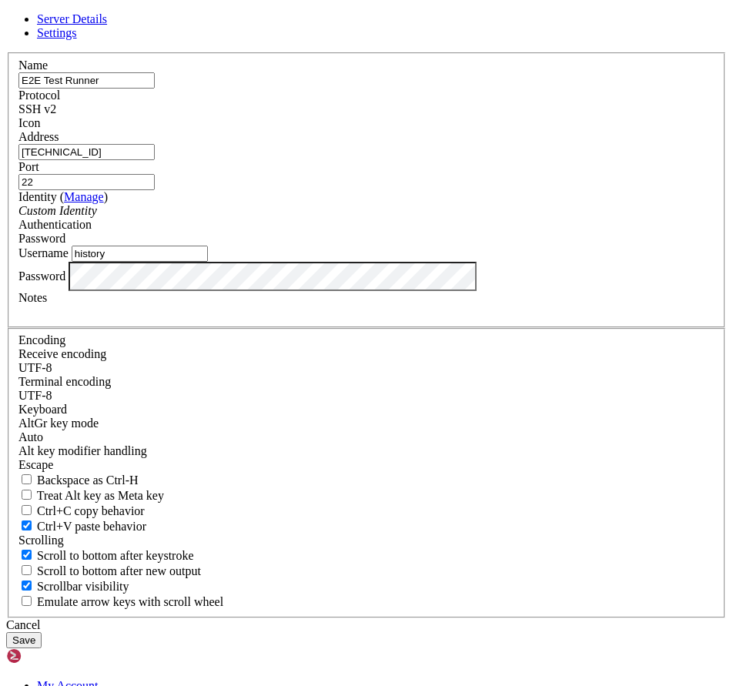
drag, startPoint x: 244, startPoint y: 400, endPoint x: 239, endPoint y: 413, distance: 14.2
click at [65, 282] on label "Password" at bounding box center [41, 275] width 47 height 13
click at [42, 632] on button "Save" at bounding box center [23, 640] width 35 height 16
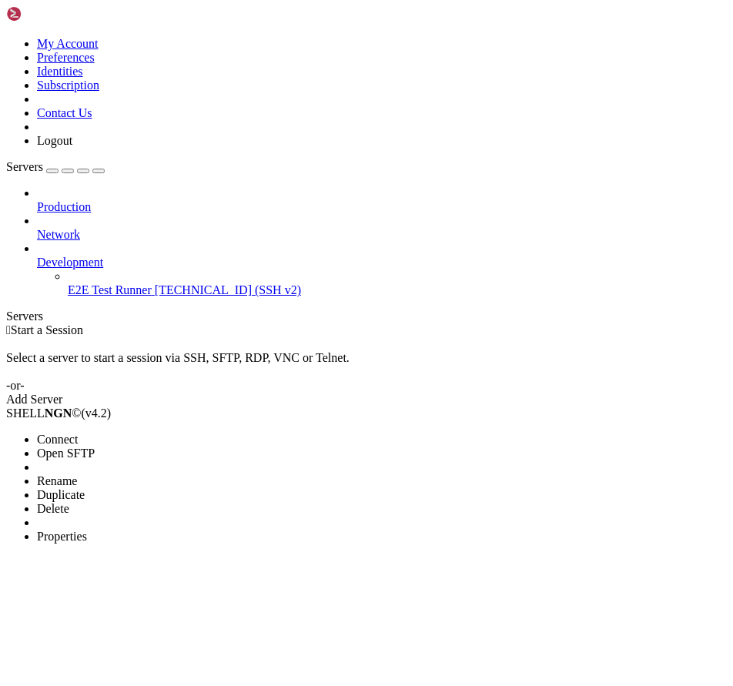
click at [107, 433] on li "Connect" at bounding box center [107, 440] width 140 height 14
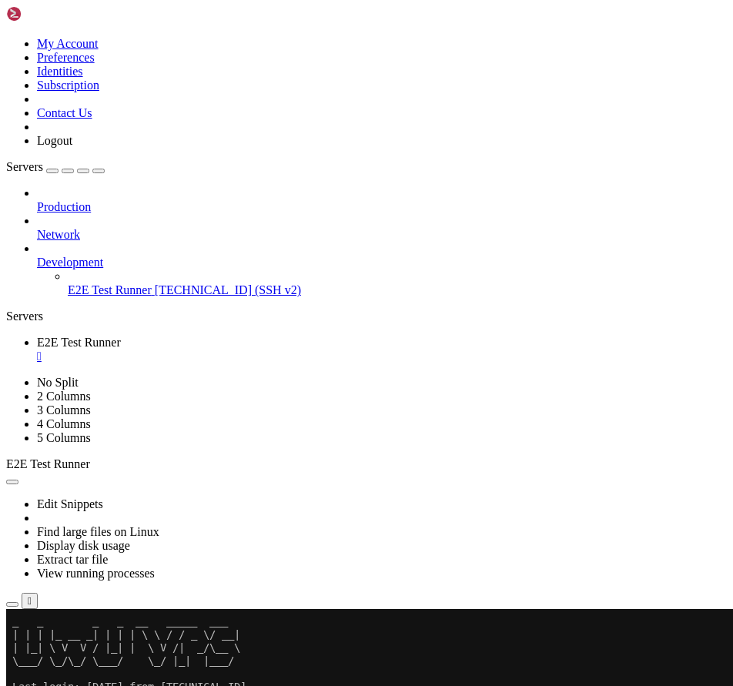
click at [6, 37] on icon at bounding box center [6, 37] width 0 height 0
click at [170, 297] on div "Production Network Development E2E Test Runner [TECHNICAL_ID] (SSH v2)" at bounding box center [366, 241] width 720 height 111
click at [99, 171] on icon "button" at bounding box center [99, 171] width 0 height 0
click at [199, 691] on x-row "Last login: [DATE] from [TECHNICAL_ID]" at bounding box center [360, 686] width 697 height 13
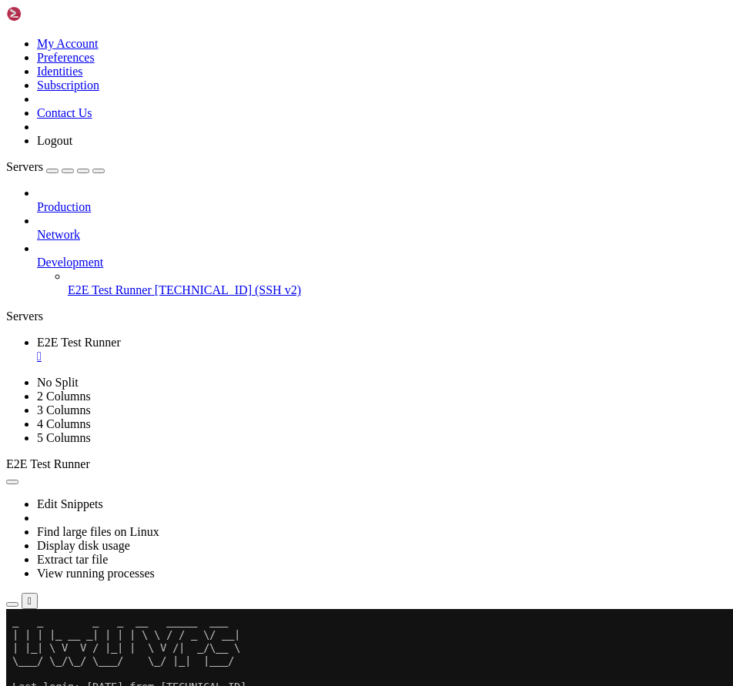
click at [156, 336] on ul "E2E Test Runner " at bounding box center [366, 350] width 720 height 28
click at [154, 687] on x-row "Last login: [DATE] from [TECHNICAL_ID]" at bounding box center [360, 686] width 697 height 13
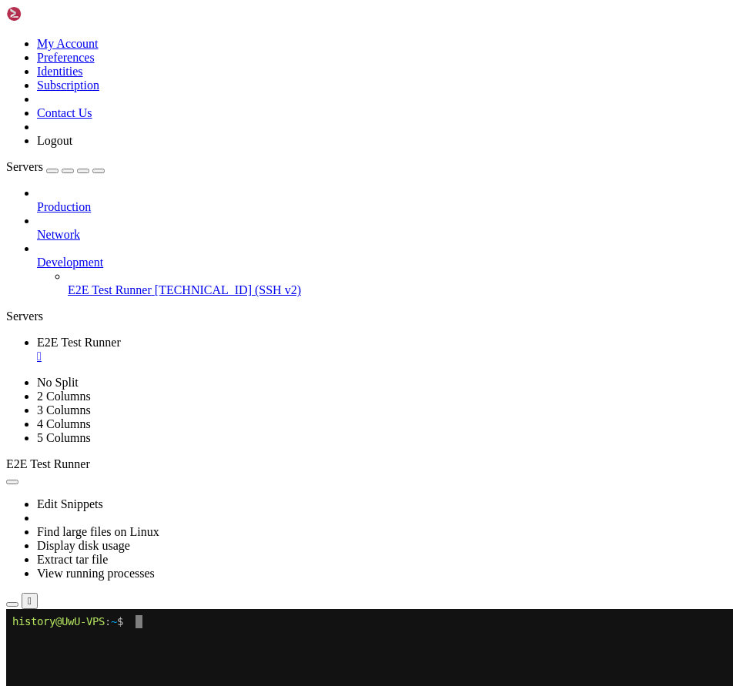
click at [86, 629] on x-row at bounding box center [360, 634] width 697 height 13
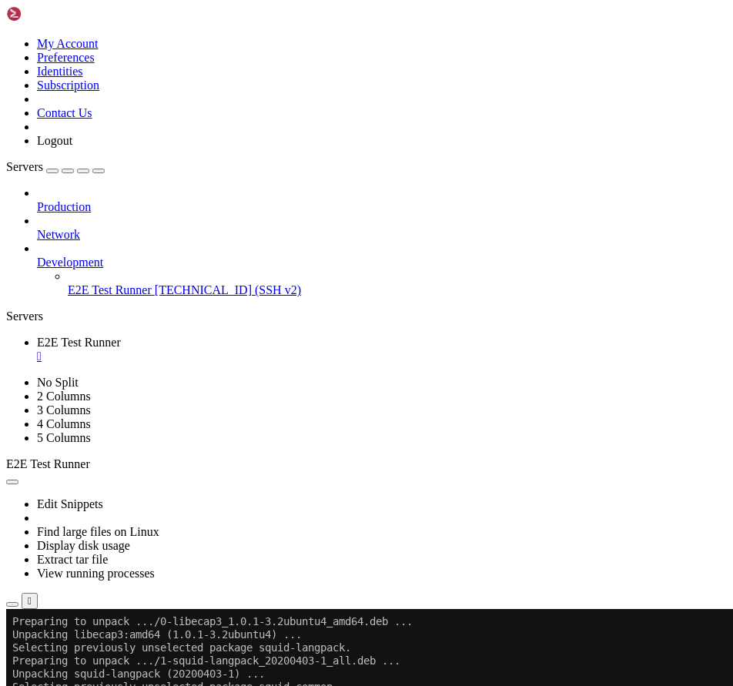
scroll to position [353, 0]
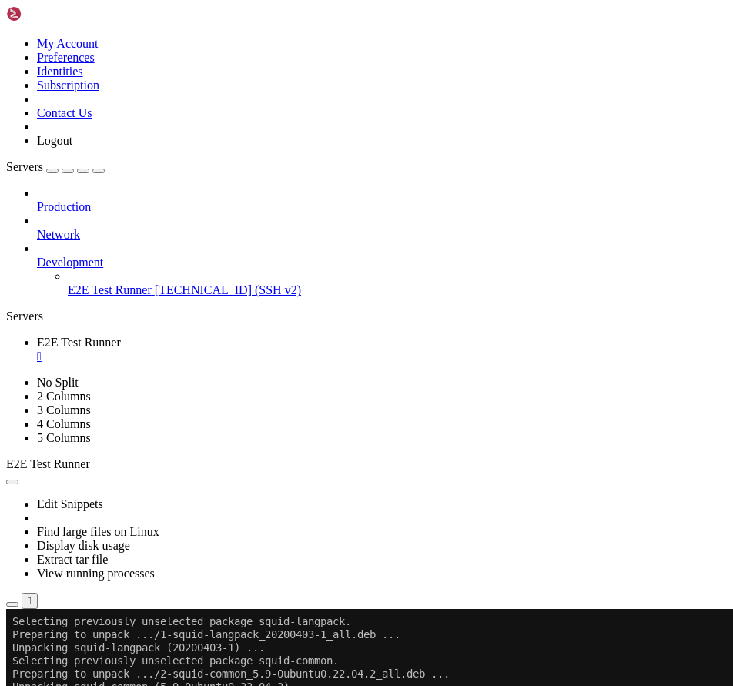
click at [149, 688] on x-row "Unpacking squid-common (5.9-0ubuntu0.22.04.2) ..." at bounding box center [360, 686] width 697 height 13
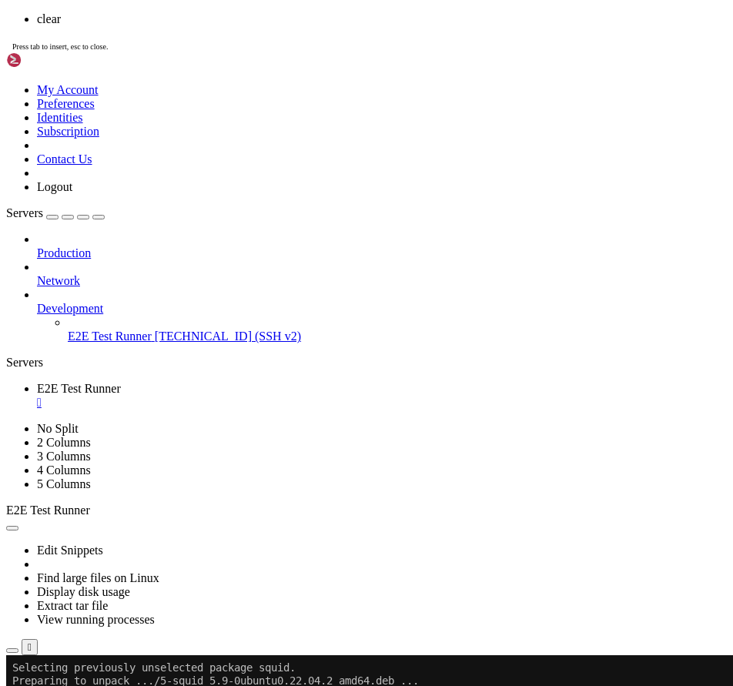
scroll to position [0, 0]
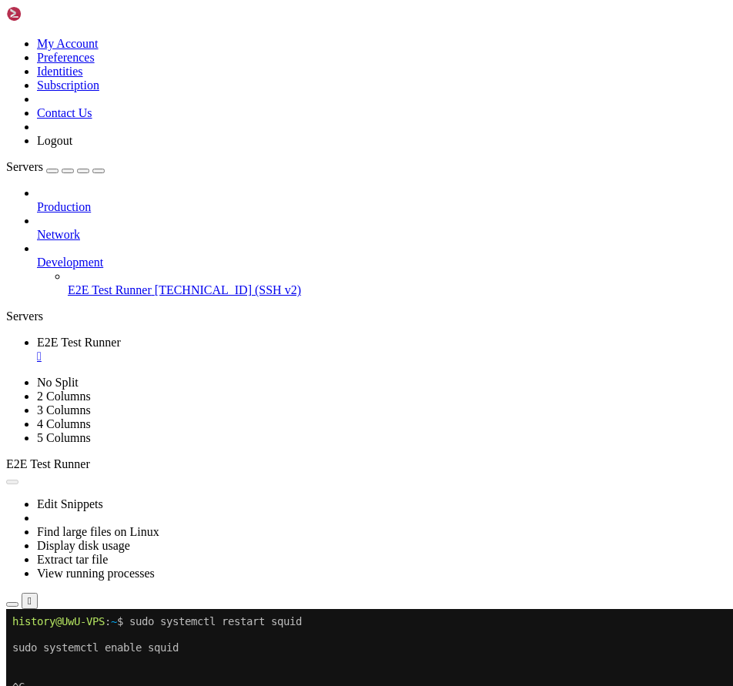
click at [68, 652] on button "Reconnect" at bounding box center [37, 660] width 62 height 16
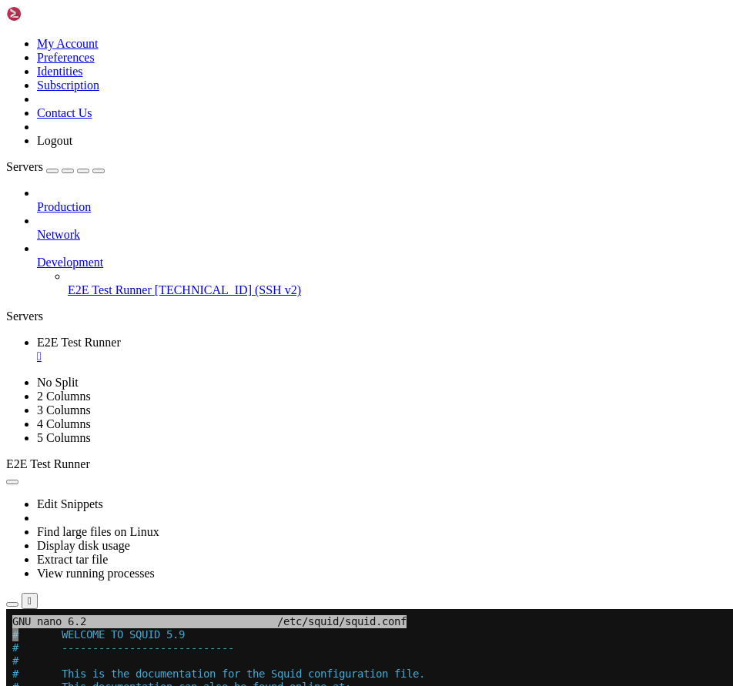
click at [134, 668] on span "This is the documentation for the Squid configuration file." at bounding box center [243, 673] width 363 height 12
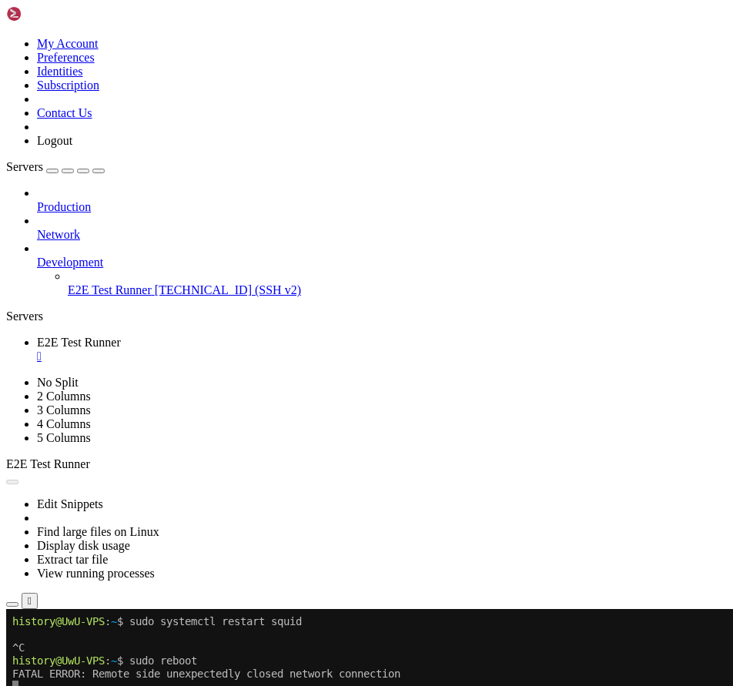
click at [68, 652] on button "Reconnect" at bounding box center [37, 660] width 62 height 16
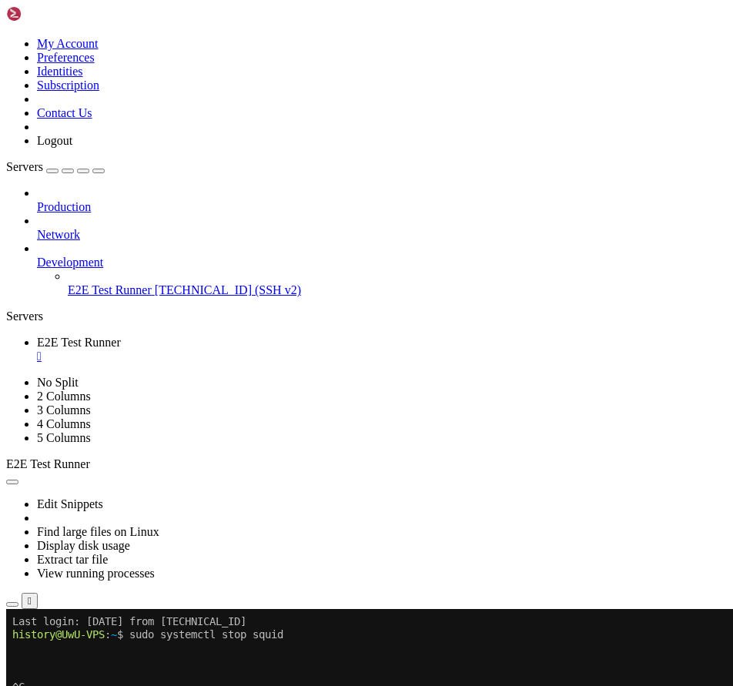
scroll to position [65, 0]
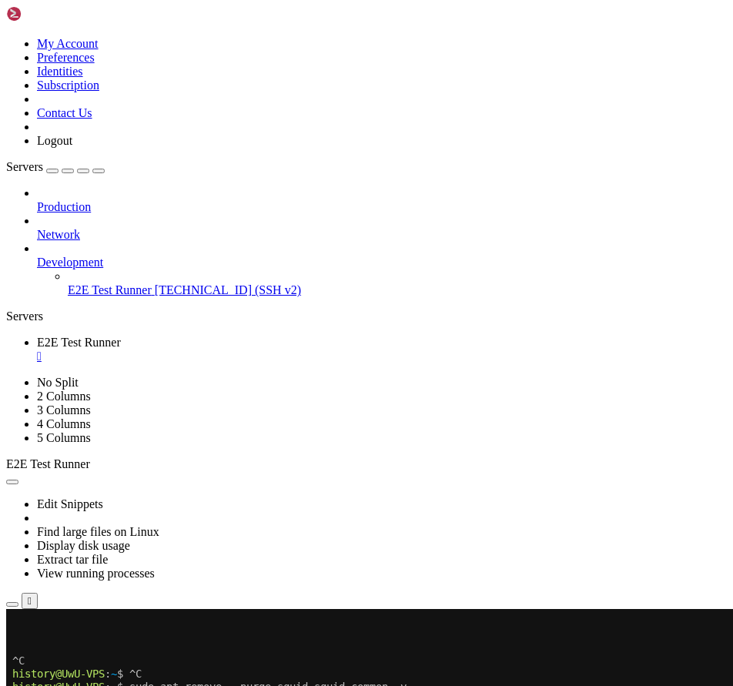
scroll to position [92, 0]
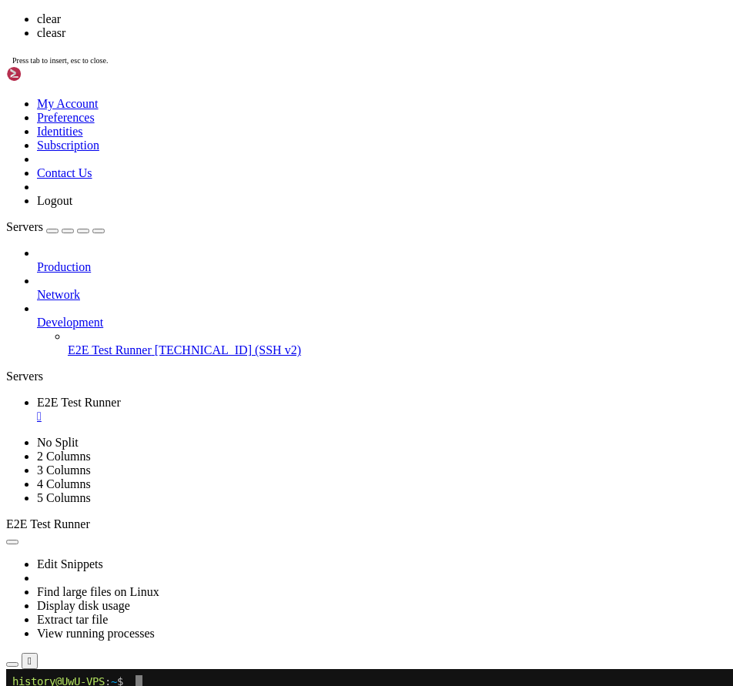
scroll to position [0, 0]
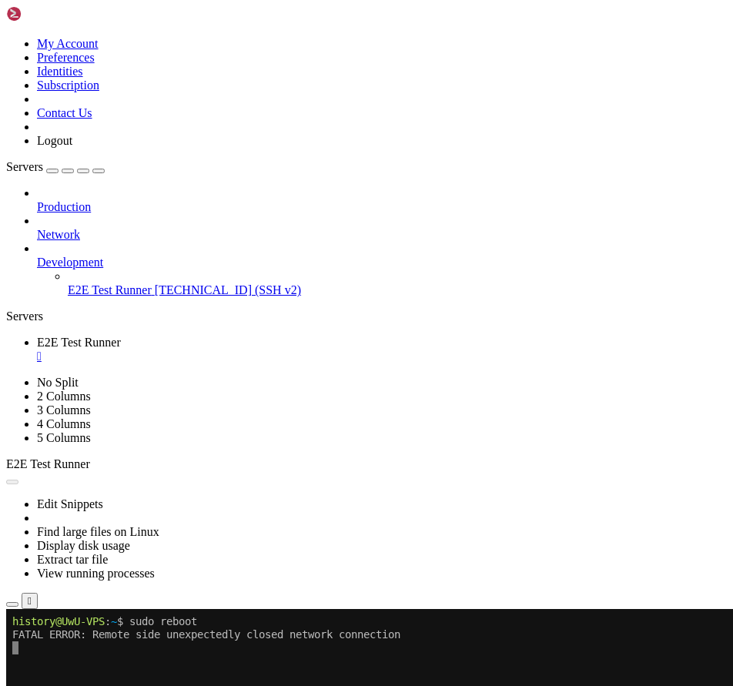
click at [263, 652] on div "Reconnect" at bounding box center [366, 660] width 720 height 16
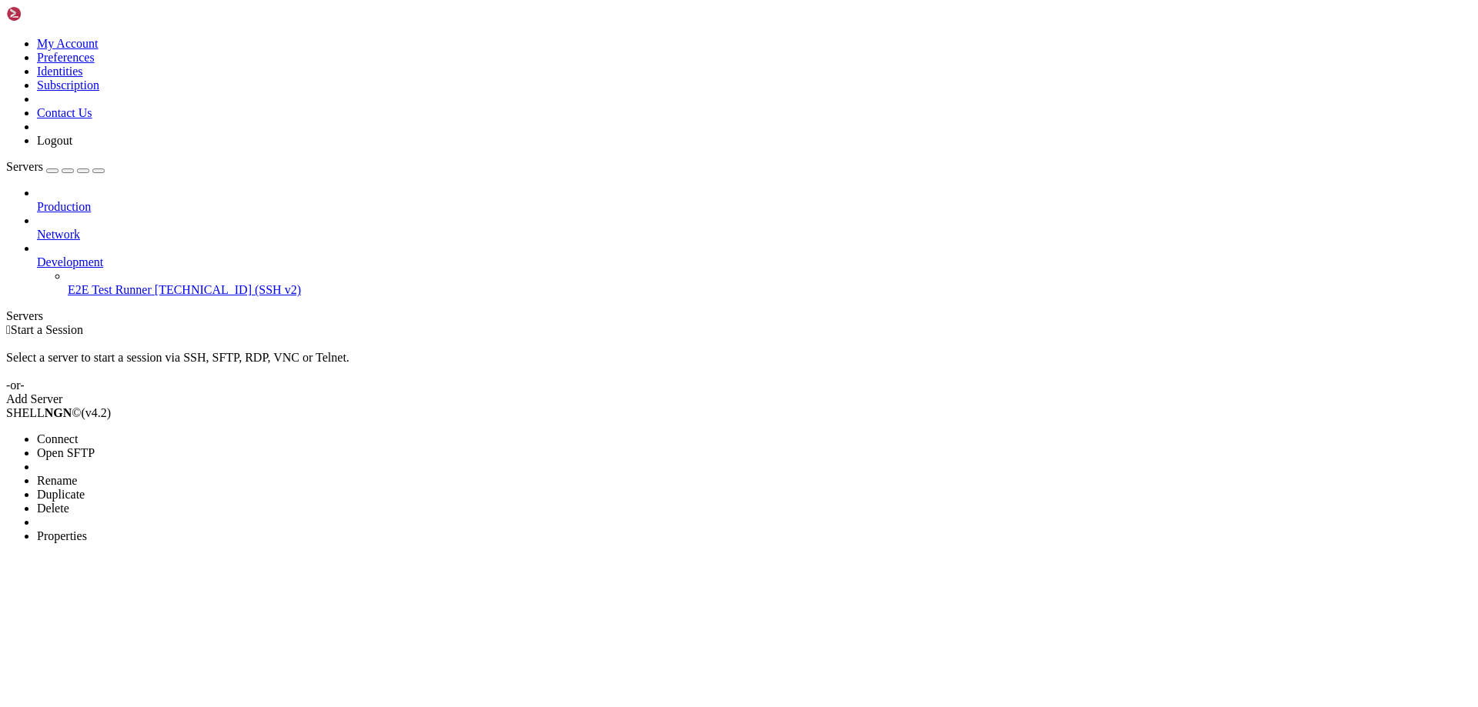
click at [123, 433] on li "Connect" at bounding box center [107, 440] width 140 height 14
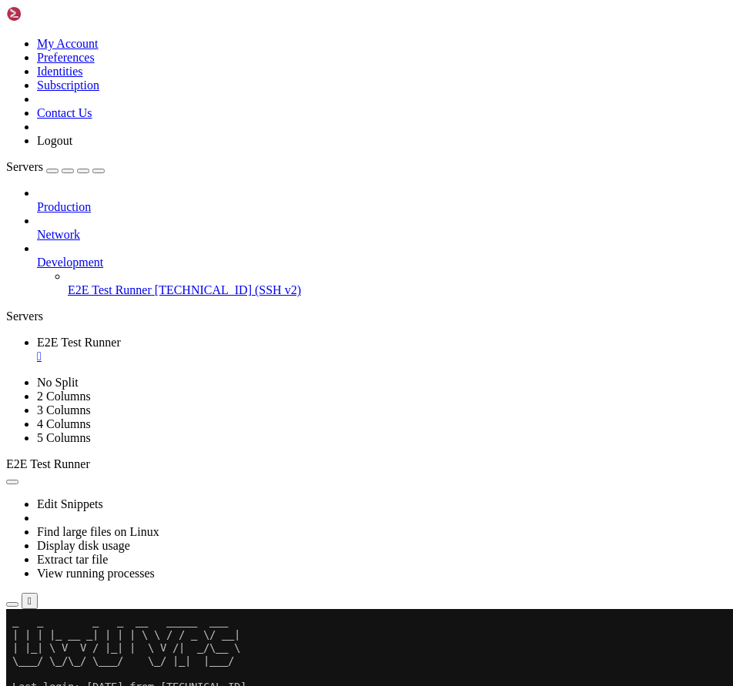
click at [99, 171] on div "button" at bounding box center [99, 171] width 0 height 0
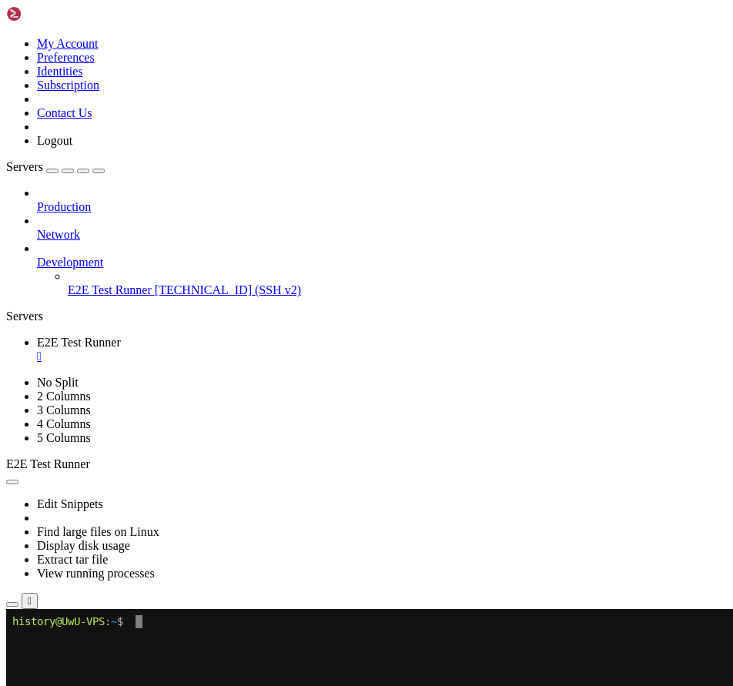
click at [149, 671] on x-row at bounding box center [360, 673] width 697 height 13
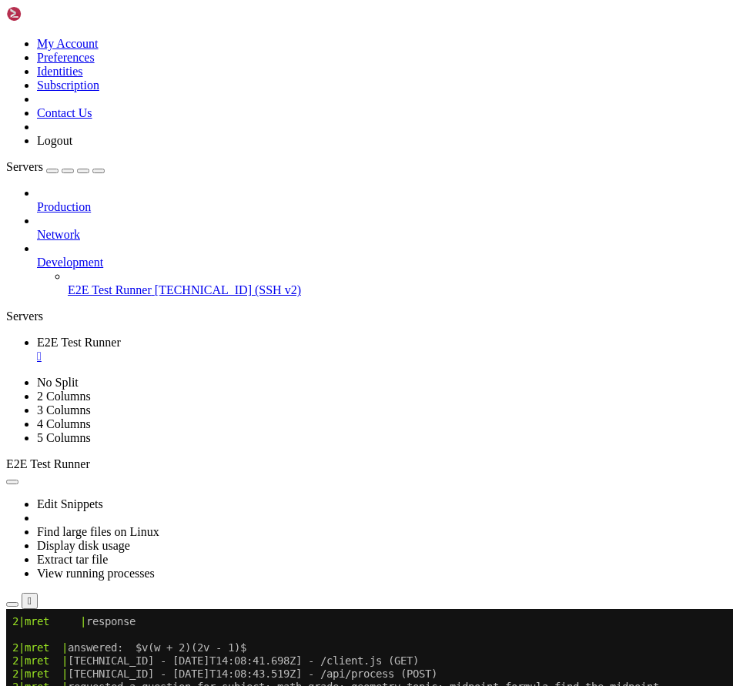
scroll to position [275, 0]
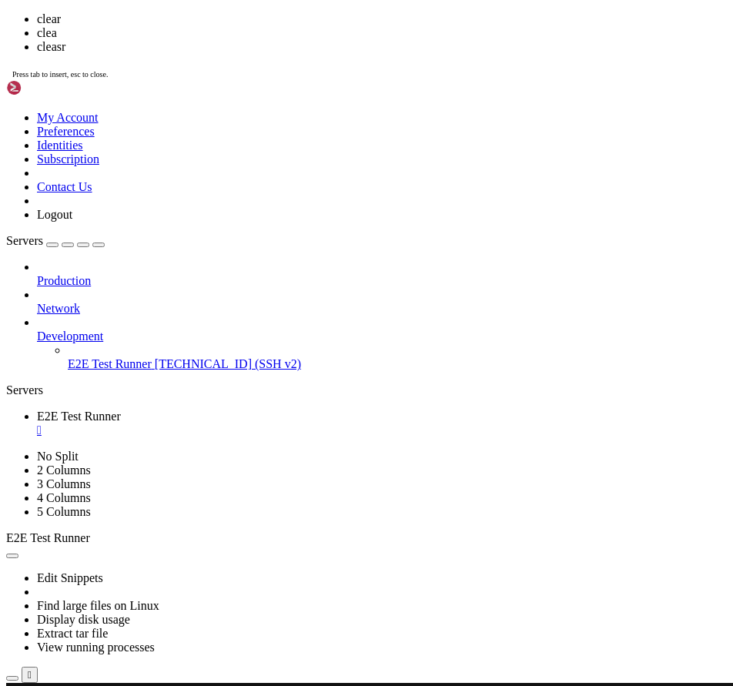
scroll to position [0, 0]
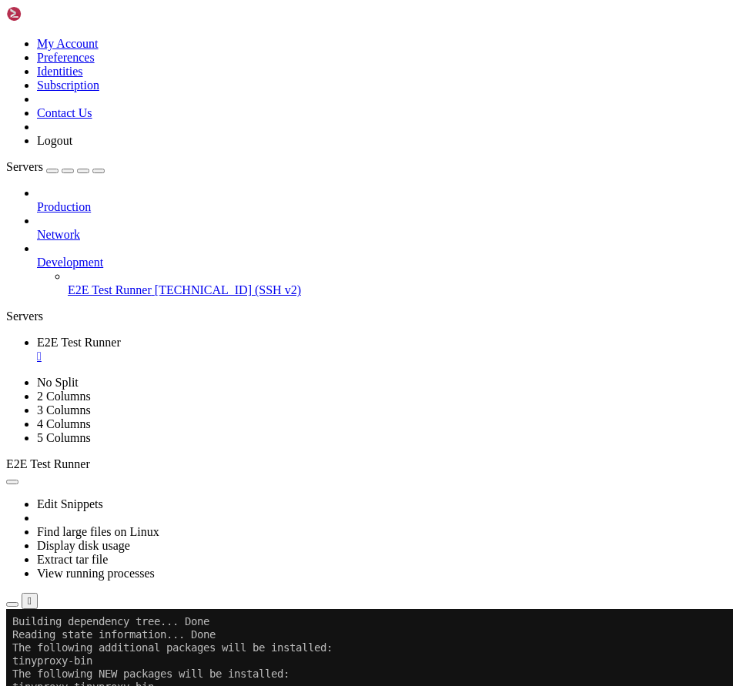
scroll to position [26, 0]
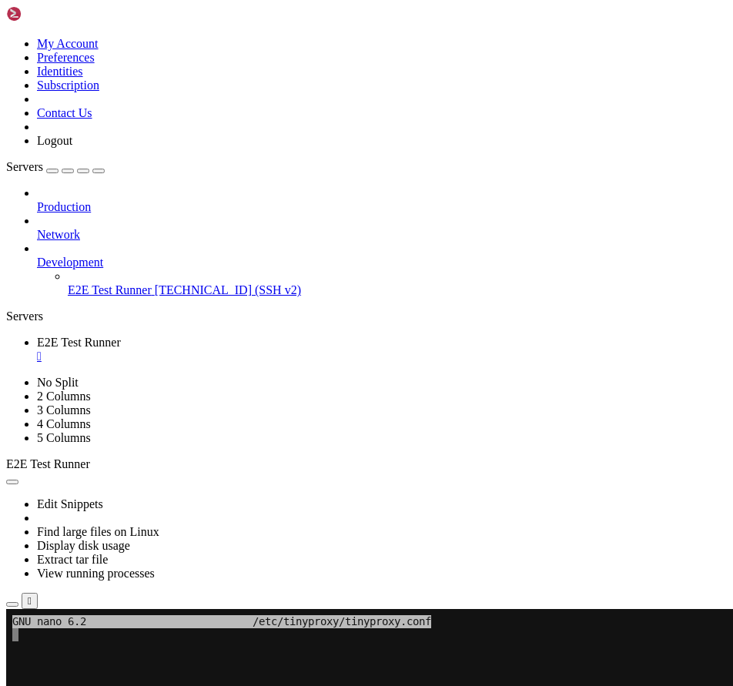
click at [109, 690] on x-row at bounding box center [360, 686] width 697 height 13
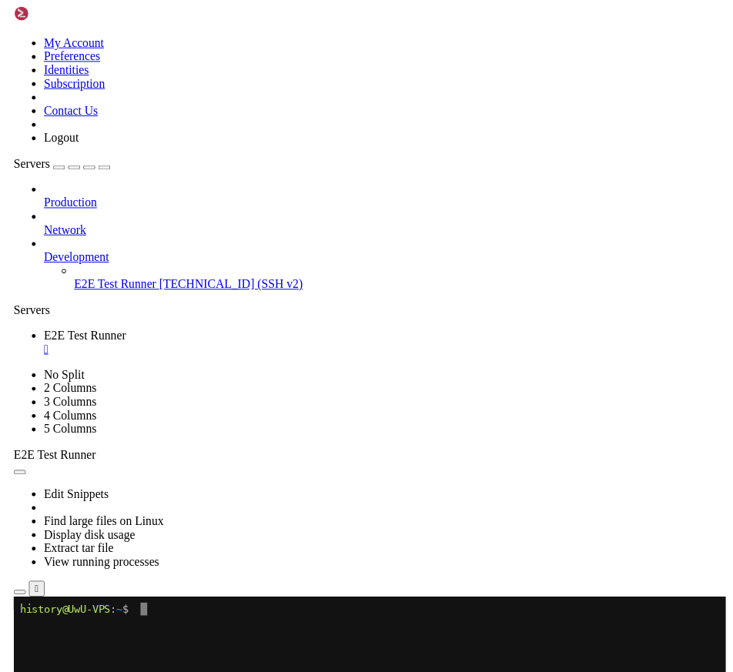
scroll to position [0, 0]
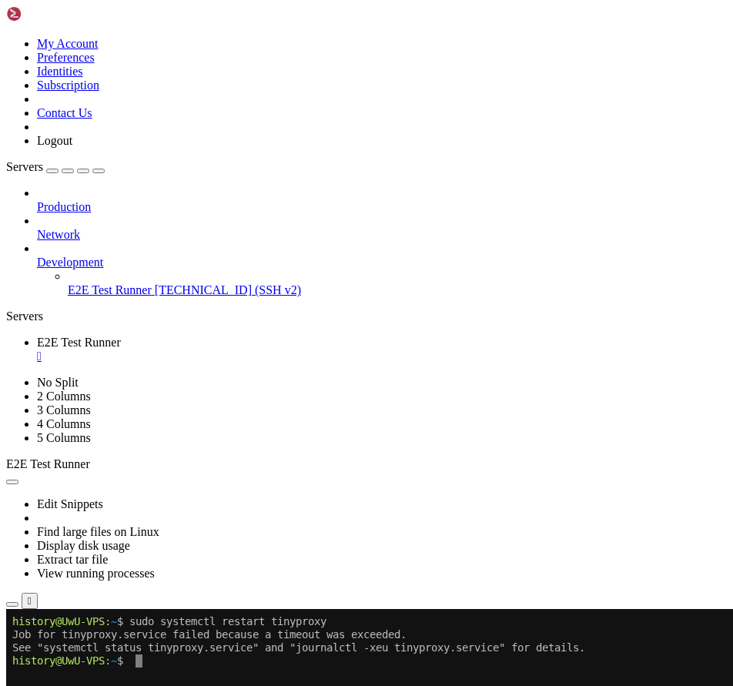
click at [160, 674] on x-row at bounding box center [360, 673] width 697 height 13
click at [182, 664] on x-row "history@UwU-VPS : ~ $" at bounding box center [360, 660] width 697 height 13
click at [116, 630] on x-row "Job for tinyproxy.service failed because a timeout was exceeded." at bounding box center [360, 634] width 697 height 13
click at [82, 677] on x-row at bounding box center [360, 673] width 697 height 13
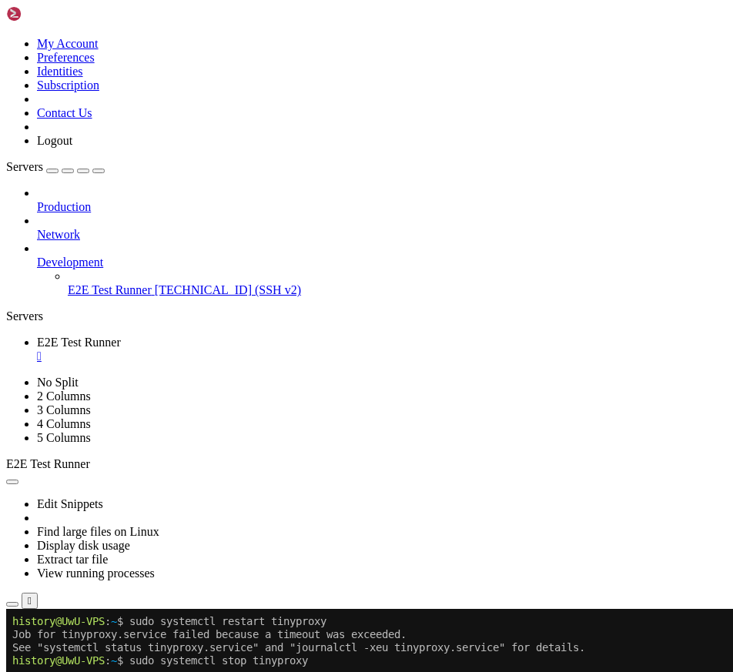
scroll to position [13, 0]
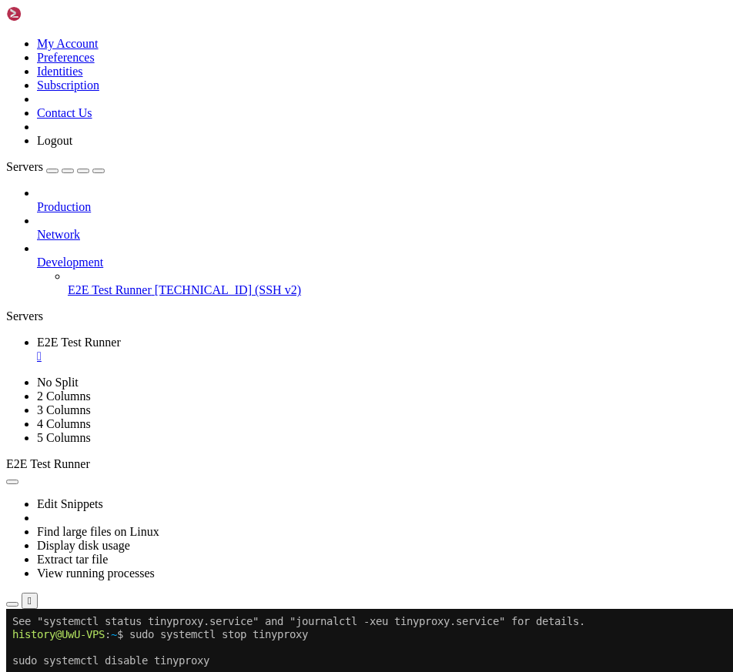
scroll to position [39, 0]
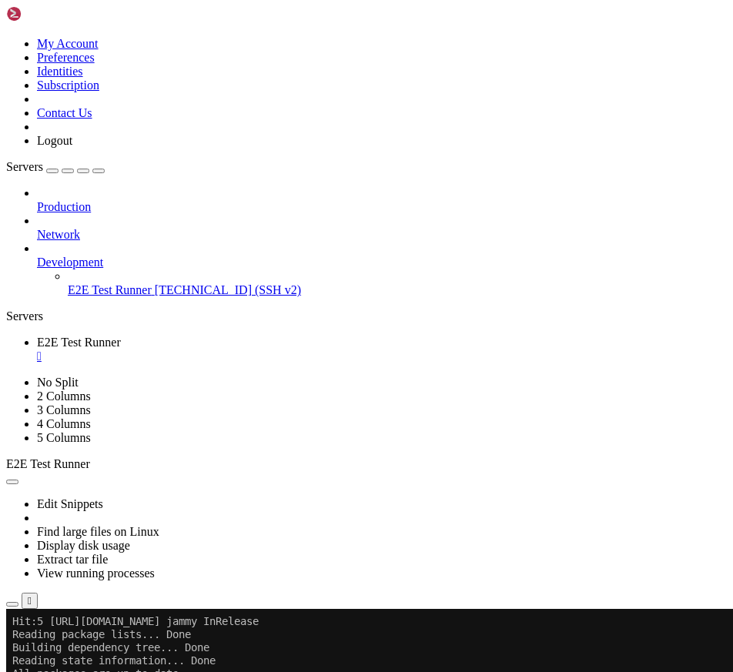
scroll to position [249, 0]
click at [438, 669] on x-row "Reading package lists... Done" at bounding box center [360, 673] width 697 height 13
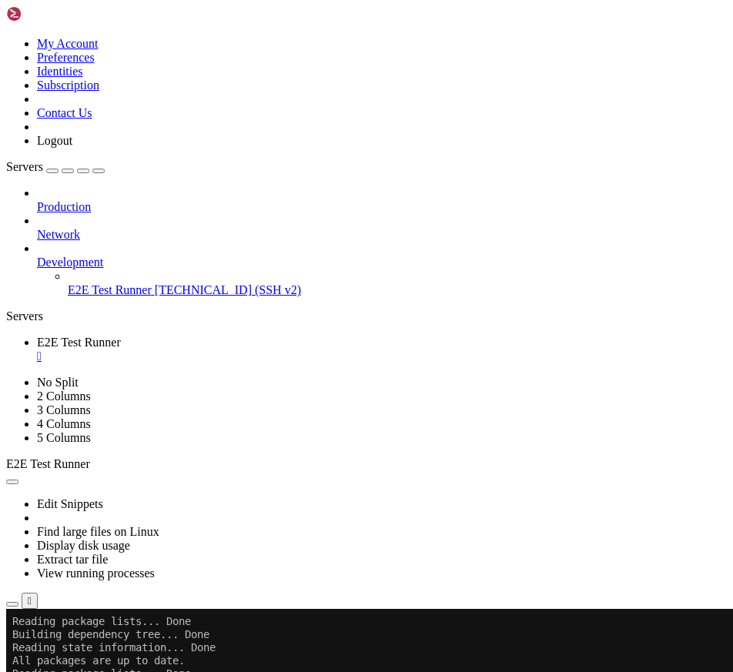
drag, startPoint x: 239, startPoint y: 758, endPoint x: 237, endPoint y: 634, distance: 124.0
click at [132, 336] on link "E2E Test Runner " at bounding box center [382, 350] width 690 height 28
click at [135, 349] on div "" at bounding box center [382, 356] width 690 height 14
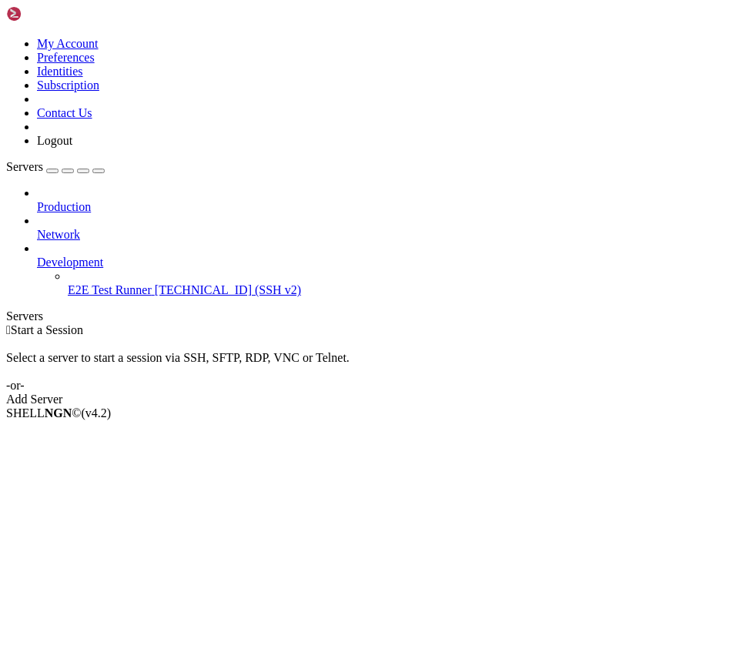
click at [7, 323] on div at bounding box center [6, 323] width 1 height 0
click at [11, 309] on div "Servers" at bounding box center [366, 316] width 720 height 14
click at [128, 433] on li "Connect" at bounding box center [107, 440] width 140 height 14
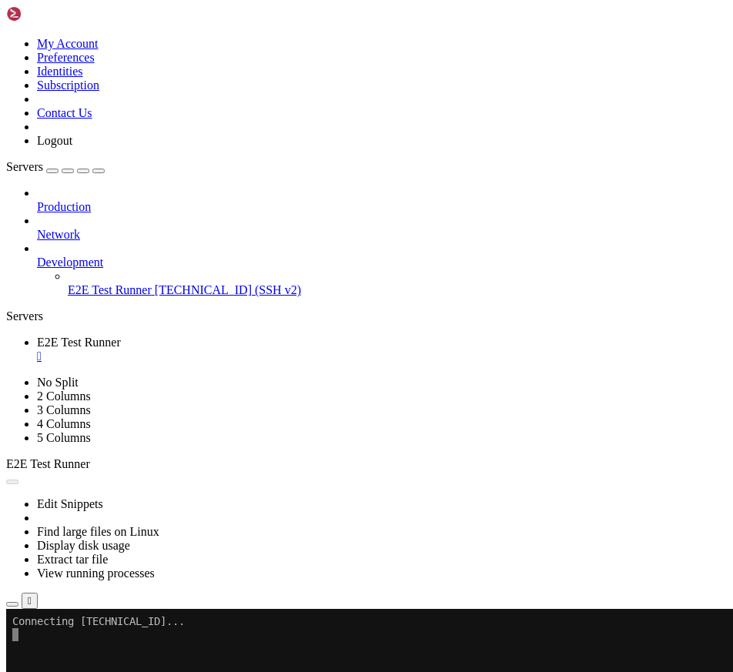
scroll to position [0, 0]
